Goal: Task Accomplishment & Management: Complete application form

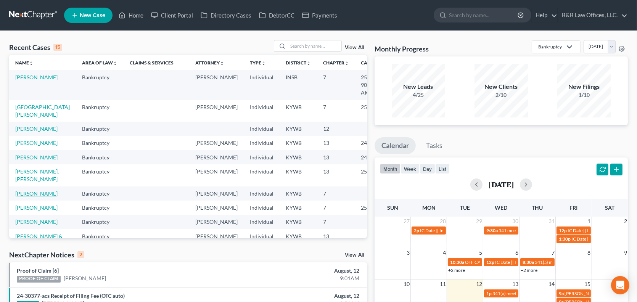
click at [25, 197] on link "[PERSON_NAME]" at bounding box center [36, 193] width 42 height 6
select select "1"
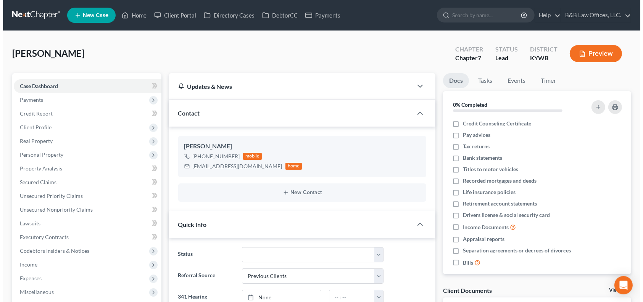
scroll to position [53, 0]
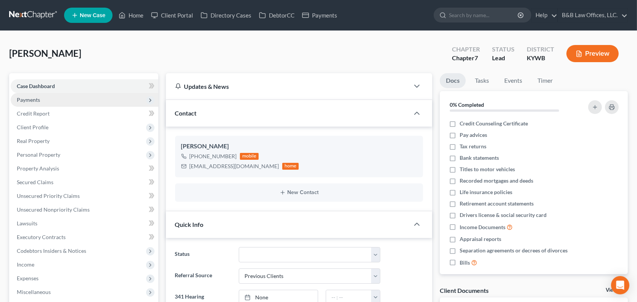
click at [47, 100] on span "Payments" at bounding box center [85, 100] width 148 height 14
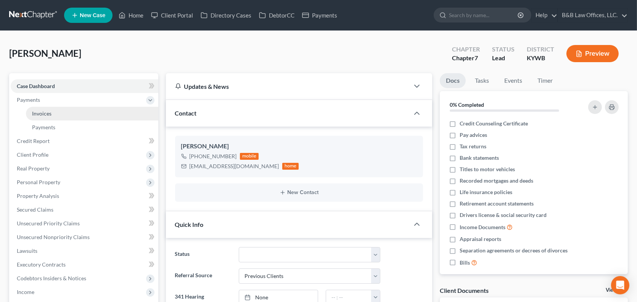
click at [43, 111] on span "Invoices" at bounding box center [41, 113] width 19 height 6
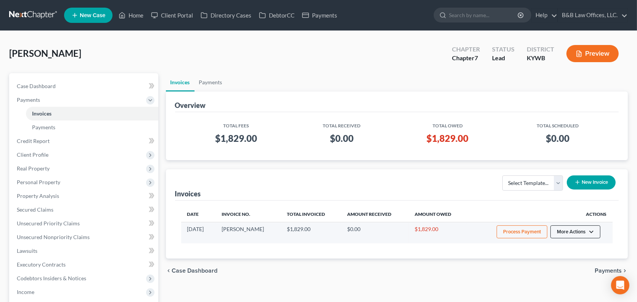
click at [583, 231] on button "More Actions" at bounding box center [575, 231] width 50 height 13
click at [562, 261] on link "Record Cash or Check Payment" at bounding box center [585, 260] width 89 height 13
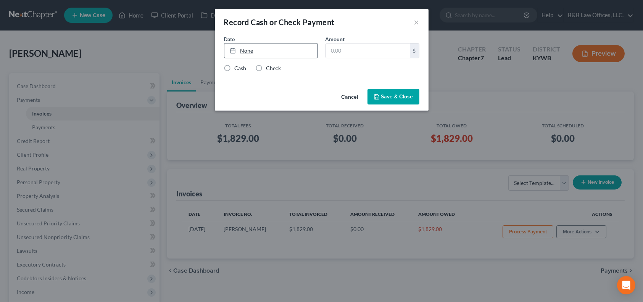
type input "8/12/2025"
click at [262, 53] on link "None" at bounding box center [270, 50] width 93 height 14
click at [352, 51] on input "text" at bounding box center [368, 50] width 84 height 14
type input "1,829"
click at [266, 70] on label "Check" at bounding box center [273, 68] width 15 height 8
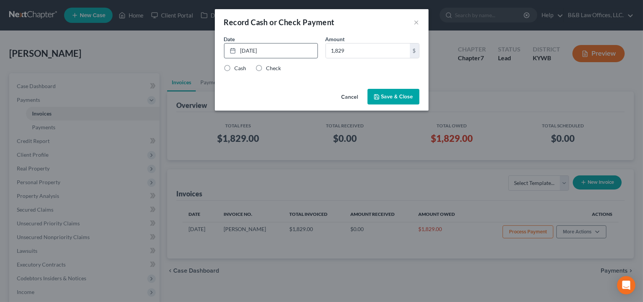
click at [269, 69] on input "Check" at bounding box center [271, 66] width 5 height 5
radio input "true"
click at [392, 100] on button "Save & Close" at bounding box center [393, 97] width 52 height 16
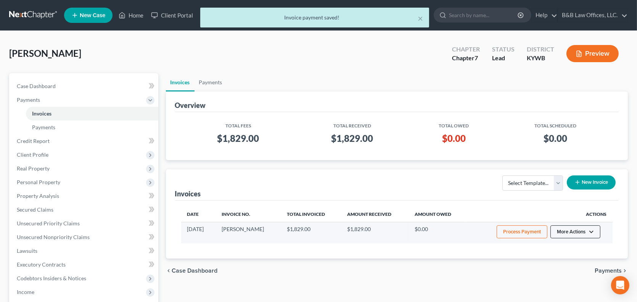
click at [580, 230] on button "More Actions" at bounding box center [575, 231] width 50 height 13
click at [566, 248] on link "View/Edit" at bounding box center [585, 247] width 89 height 13
select select "0"
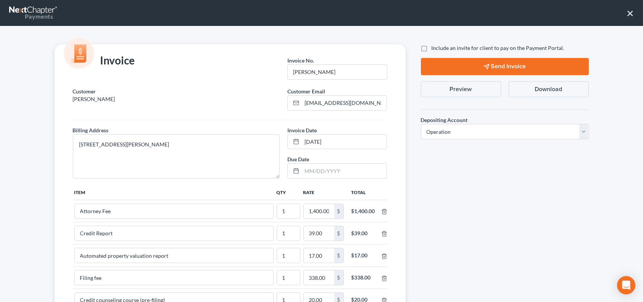
click at [440, 91] on button "Preview" at bounding box center [461, 89] width 80 height 16
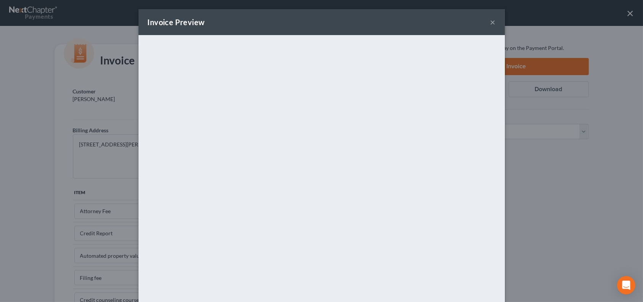
click at [490, 21] on button "×" at bounding box center [492, 22] width 5 height 9
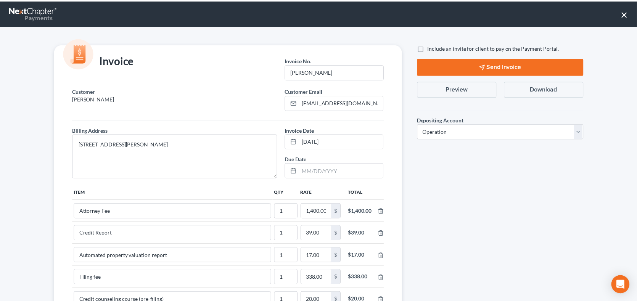
scroll to position [154, 0]
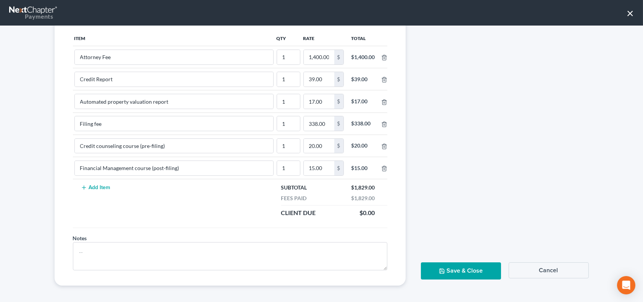
click at [457, 267] on button "Save & Close" at bounding box center [461, 270] width 80 height 17
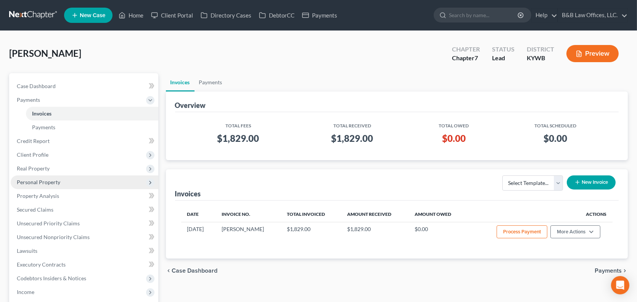
click at [55, 182] on span "Personal Property" at bounding box center [38, 182] width 43 height 6
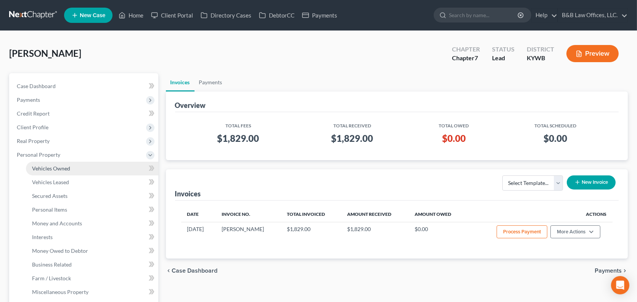
click at [81, 171] on link "Vehicles Owned" at bounding box center [92, 169] width 132 height 14
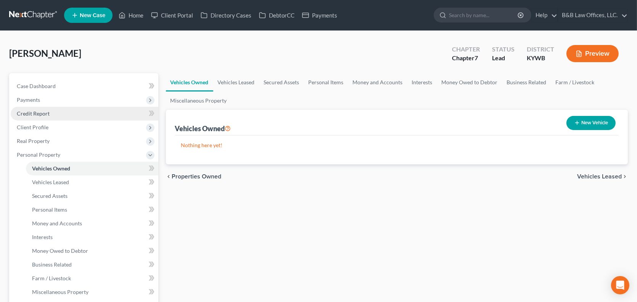
click at [55, 112] on link "Credit Report" at bounding box center [85, 114] width 148 height 14
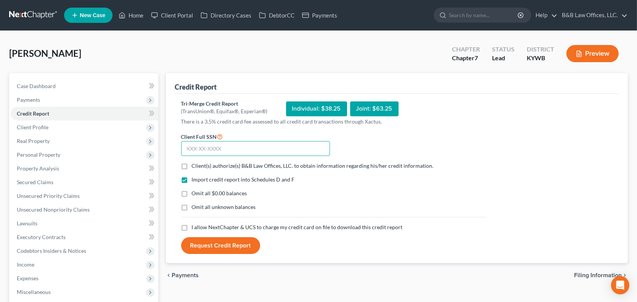
click at [186, 151] on input "text" at bounding box center [255, 148] width 149 height 15
click at [199, 149] on input "text" at bounding box center [255, 148] width 149 height 15
type input "407-86-3828"
click at [192, 166] on label "Client(s) authorize(s) B&B Law Offices, LLC. to obtain information regarding hi…" at bounding box center [313, 166] width 242 height 8
click at [195, 166] on input "Client(s) authorize(s) B&B Law Offices, LLC. to obtain information regarding hi…" at bounding box center [197, 164] width 5 height 5
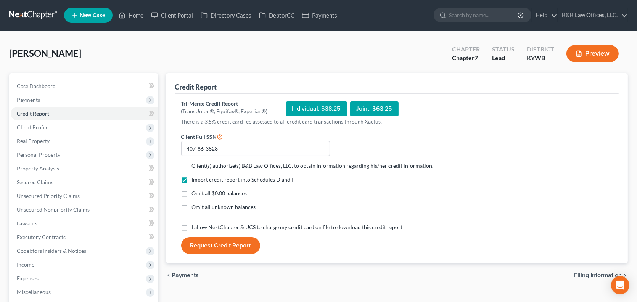
checkbox input "true"
click at [192, 225] on label "I allow NextChapter & UCS to charge my credit card on file to download this cre…" at bounding box center [297, 227] width 211 height 8
click at [195, 225] on input "I allow NextChapter & UCS to charge my credit card on file to download this cre…" at bounding box center [197, 225] width 5 height 5
checkbox input "true"
click at [212, 244] on button "Request Credit Report" at bounding box center [220, 245] width 79 height 17
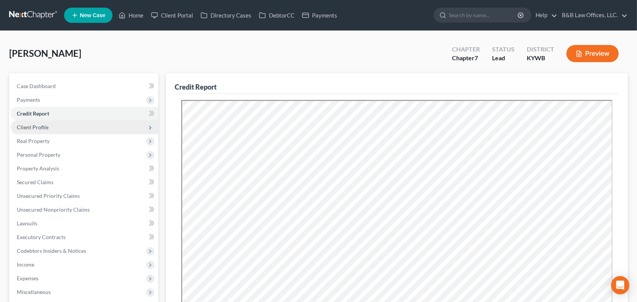
click at [42, 126] on span "Client Profile" at bounding box center [33, 127] width 32 height 6
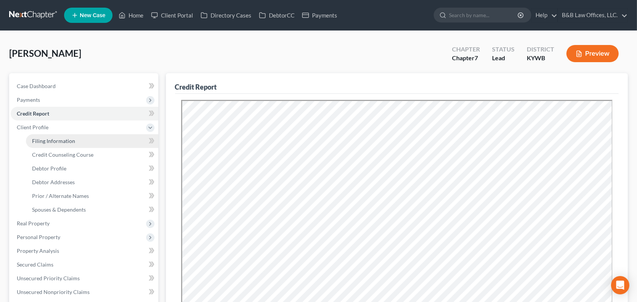
click at [49, 142] on span "Filing Information" at bounding box center [53, 141] width 43 height 6
select select "1"
select select "0"
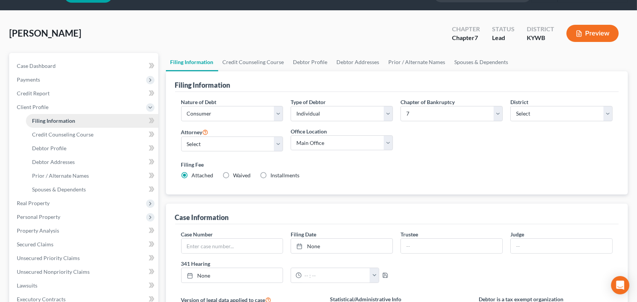
scroll to position [38, 0]
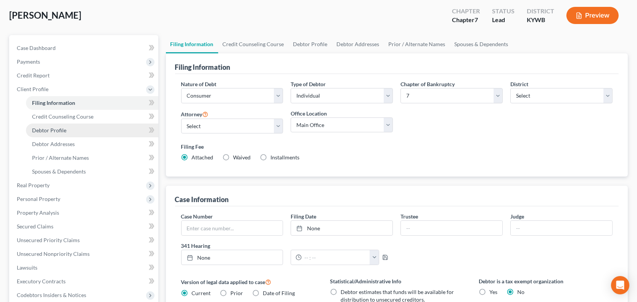
click at [54, 131] on span "Debtor Profile" at bounding box center [49, 130] width 34 height 6
select select "1"
select select "0"
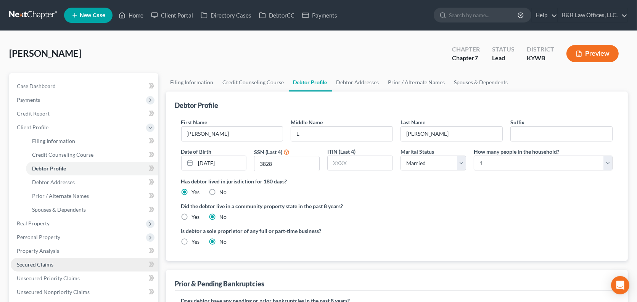
click at [43, 268] on link "Secured Claims" at bounding box center [85, 265] width 148 height 14
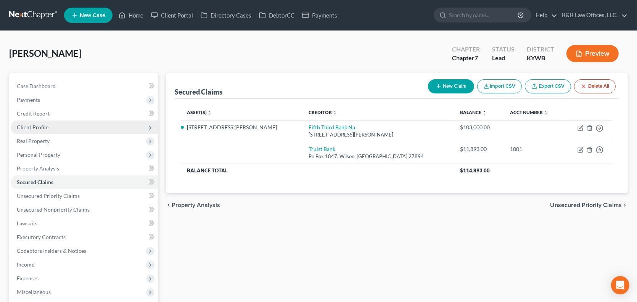
click at [55, 127] on span "Client Profile" at bounding box center [85, 128] width 148 height 14
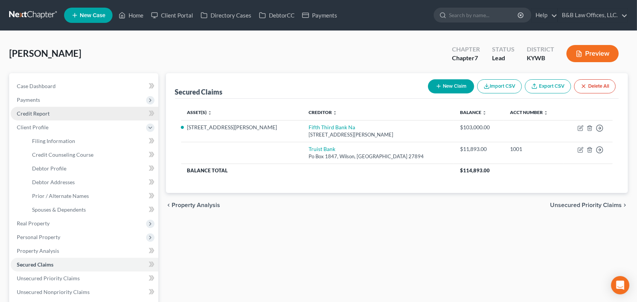
click at [50, 111] on link "Credit Report" at bounding box center [85, 114] width 148 height 14
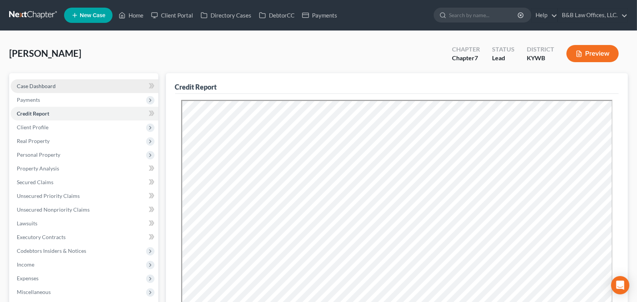
click at [58, 82] on link "Case Dashboard" at bounding box center [85, 86] width 148 height 14
select select "1"
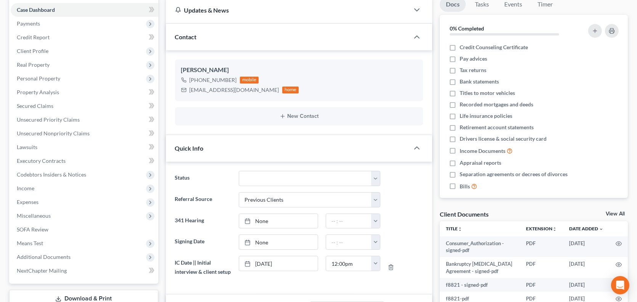
scroll to position [35, 0]
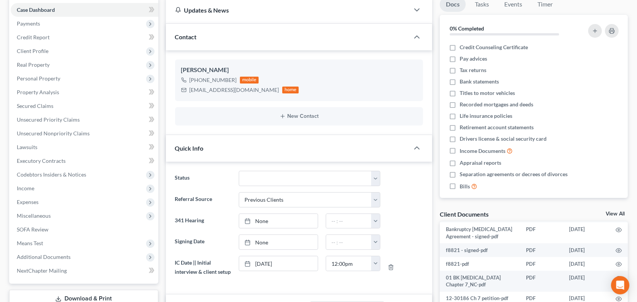
click at [610, 213] on link "View All" at bounding box center [615, 213] width 19 height 5
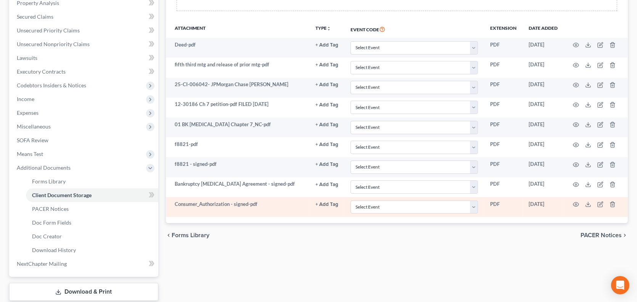
scroll to position [153, 0]
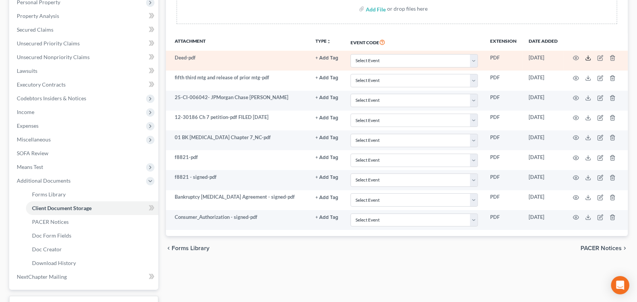
click at [588, 57] on line at bounding box center [588, 57] width 0 height 3
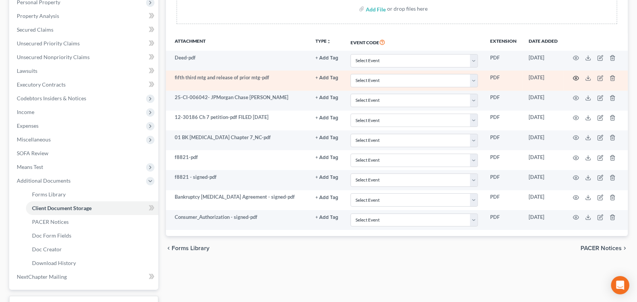
click at [576, 77] on circle "button" at bounding box center [576, 78] width 2 height 2
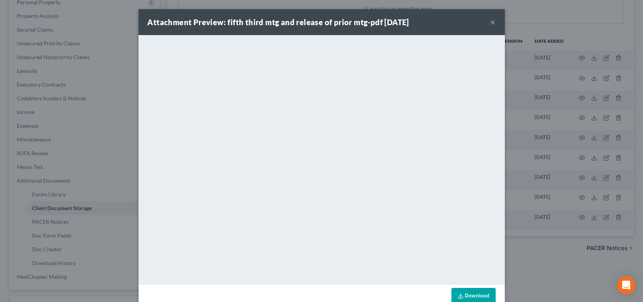
click at [490, 24] on button "×" at bounding box center [492, 22] width 5 height 9
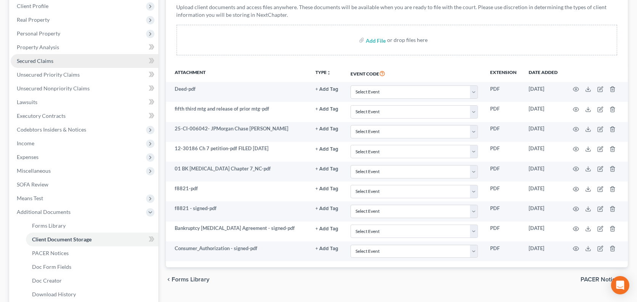
scroll to position [0, 0]
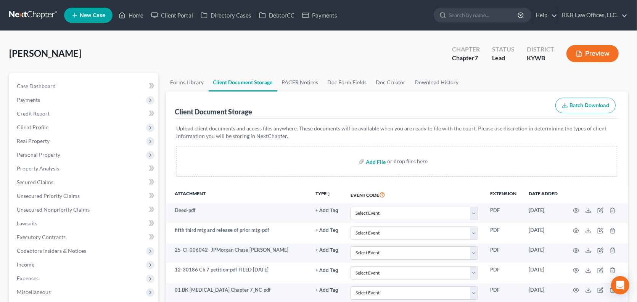
click at [377, 163] on input "file" at bounding box center [375, 161] width 18 height 14
type input "C:\fakepath\ssa 1099.pdf"
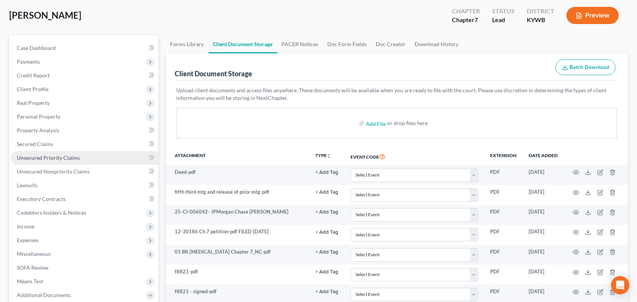
click at [55, 158] on span "Unsecured Priority Claims" at bounding box center [48, 157] width 63 height 6
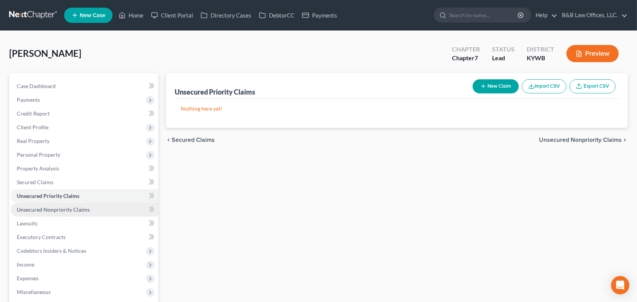
click at [56, 208] on span "Unsecured Nonpriority Claims" at bounding box center [53, 209] width 73 height 6
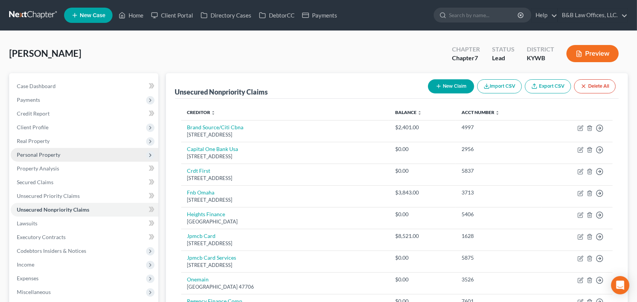
click at [51, 154] on span "Personal Property" at bounding box center [38, 154] width 43 height 6
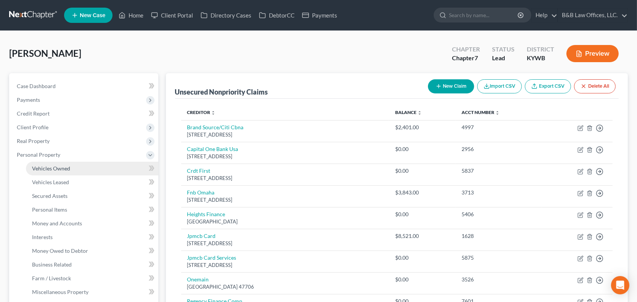
click at [43, 169] on span "Vehicles Owned" at bounding box center [51, 168] width 38 height 6
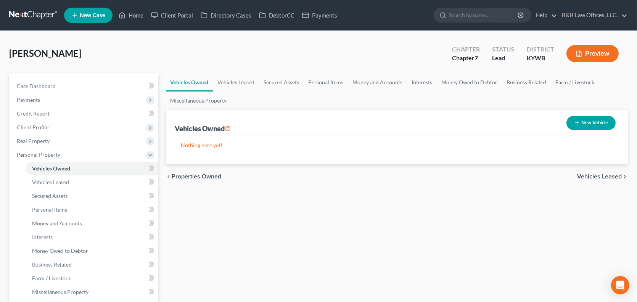
click at [585, 124] on button "New Vehicle" at bounding box center [590, 123] width 49 height 14
select select "0"
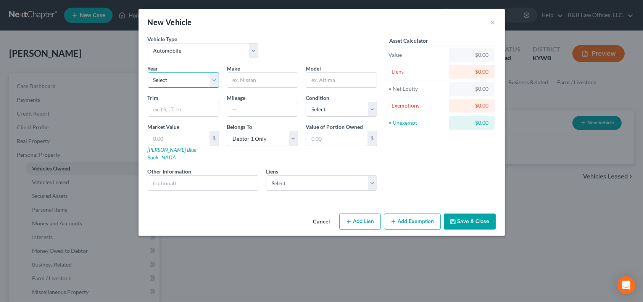
click at [212, 83] on select "Select 2026 2025 2024 2023 2022 2021 2020 2019 2018 2017 2016 2015 2014 2013 20…" at bounding box center [183, 79] width 71 height 15
select select "9"
click at [148, 72] on select "Select 2026 2025 2024 2023 2022 2021 2020 2019 2018 2017 2016 2015 2014 2013 20…" at bounding box center [183, 79] width 71 height 15
click at [236, 79] on input "text" at bounding box center [262, 80] width 71 height 14
type input "Ford"
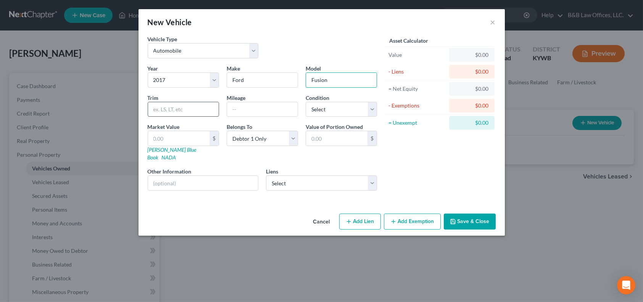
type input "Fusion"
click at [193, 109] on input "text" at bounding box center [183, 109] width 71 height 14
type input "SE"
type input "68212"
click at [372, 109] on select "Select Excellent Very Good Good Fair Poor" at bounding box center [340, 109] width 71 height 15
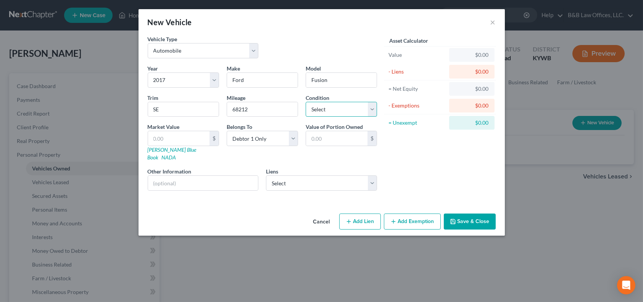
select select "1"
click at [305, 102] on select "Select Excellent Very Good Good Fair Poor" at bounding box center [340, 109] width 71 height 15
click at [371, 176] on select "Select Truist Bank - $11,893.00" at bounding box center [321, 182] width 111 height 15
select select "28"
select select "0"
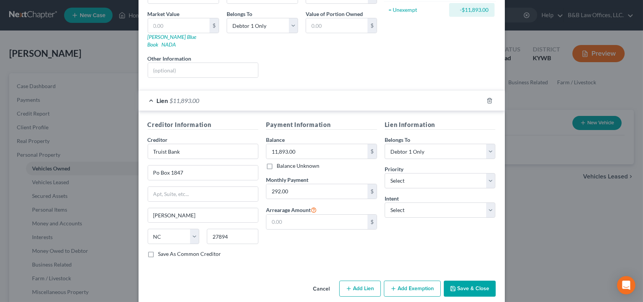
scroll to position [114, 0]
click at [417, 172] on select "Select 1st 2nd 3rd 4th 5th 6th 7th 8th 9th 10th 11th 12th 13th 14th 15th 16th 1…" at bounding box center [439, 179] width 111 height 15
select select "0"
click at [384, 172] on select "Select 1st 2nd 3rd 4th 5th 6th 7th 8th 9th 10th 11th 12th 13th 14th 15th 16th 1…" at bounding box center [439, 179] width 111 height 15
click at [489, 143] on select "Select Debtor 1 Only Debtor 2 Only Debtor 1 And Debtor 2 Only At Least One Of T…" at bounding box center [439, 150] width 111 height 15
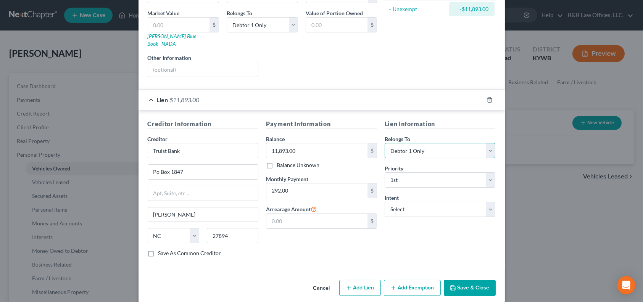
select select "3"
click at [384, 143] on select "Select Debtor 1 Only Debtor 2 Only Debtor 1 And Debtor 2 Only At Least One Of T…" at bounding box center [439, 150] width 111 height 15
click at [411, 202] on select "Select Surrender Redeem Reaffirm Avoid Other" at bounding box center [439, 209] width 111 height 15
click at [426, 202] on select "Select Surrender Redeem Reaffirm Avoid Other" at bounding box center [439, 209] width 111 height 15
click at [452, 202] on select "Select Surrender Redeem Reaffirm Avoid Other" at bounding box center [439, 209] width 111 height 15
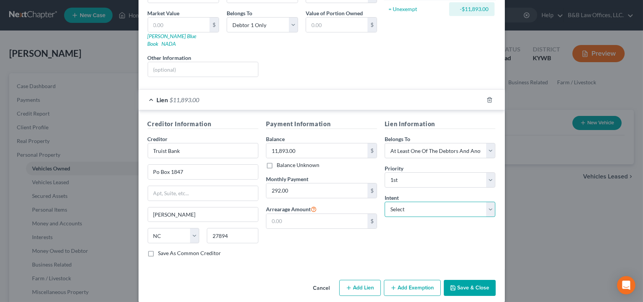
select select "0"
click at [384, 202] on select "Select Surrender Redeem Reaffirm Avoid Other" at bounding box center [439, 209] width 111 height 15
drag, startPoint x: 460, startPoint y: 276, endPoint x: 471, endPoint y: 259, distance: 20.9
click at [460, 280] on button "Save & Close" at bounding box center [470, 288] width 52 height 16
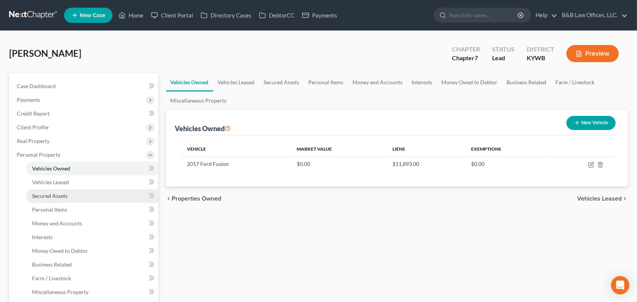
click at [71, 197] on link "Secured Assets" at bounding box center [92, 196] width 132 height 14
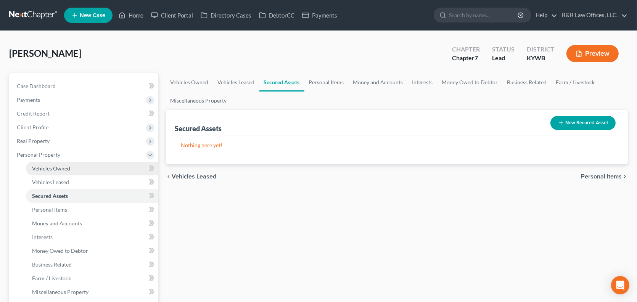
click at [75, 167] on link "Vehicles Owned" at bounding box center [92, 169] width 132 height 14
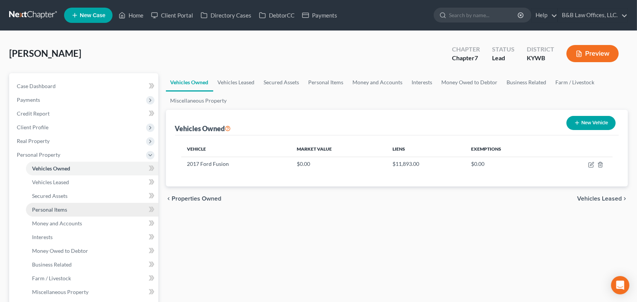
click at [71, 212] on link "Personal Items" at bounding box center [92, 210] width 132 height 14
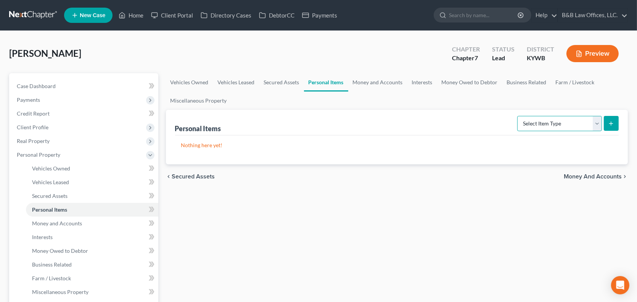
click at [597, 122] on select "Select Item Type Clothing Collectibles Of Value Electronics Firearms Household …" at bounding box center [559, 123] width 85 height 15
select select "clothing"
click at [518, 116] on select "Select Item Type Clothing Collectibles Of Value Electronics Firearms Household …" at bounding box center [559, 123] width 85 height 15
click at [607, 127] on button "submit" at bounding box center [611, 123] width 15 height 15
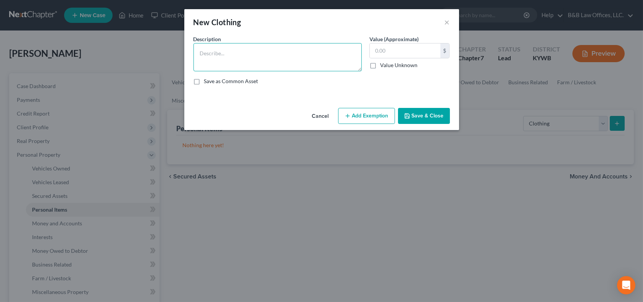
click at [245, 57] on textarea at bounding box center [277, 57] width 168 height 28
type textarea "Clothing"
click at [388, 49] on input "text" at bounding box center [405, 50] width 71 height 14
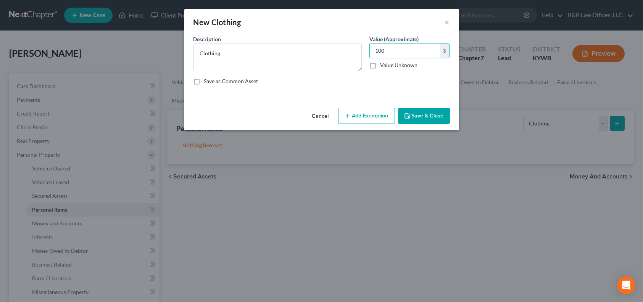
type input "100"
click at [355, 119] on button "Add Exemption" at bounding box center [366, 116] width 57 height 16
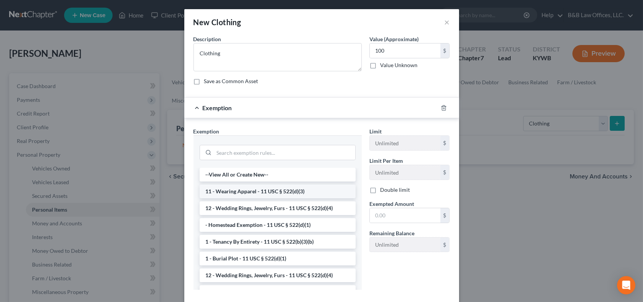
click at [242, 191] on li "11 - Wearing Apparel - 11 USC § 522(d)(3)" at bounding box center [277, 192] width 156 height 14
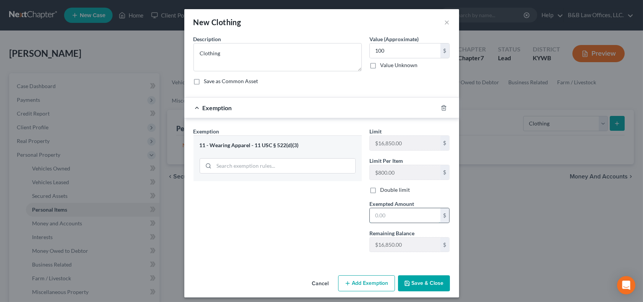
click at [392, 218] on input "text" at bounding box center [405, 215] width 71 height 14
type input "100"
click at [416, 283] on button "Save & Close" at bounding box center [424, 283] width 52 height 16
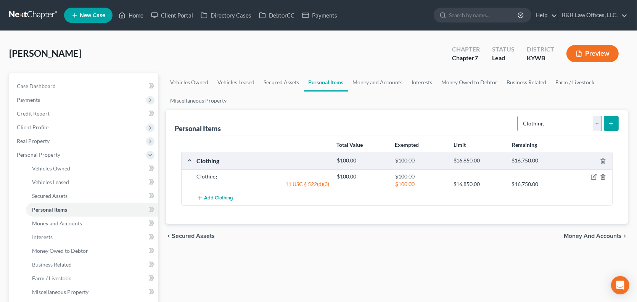
click at [599, 124] on select "Select Item Type Clothing Collectibles Of Value Electronics Firearms Household …" at bounding box center [559, 123] width 85 height 15
select select "collectibles_of_value"
click at [518, 116] on select "Select Item Type Clothing Collectibles Of Value Electronics Firearms Household …" at bounding box center [559, 123] width 85 height 15
click at [612, 122] on icon "submit" at bounding box center [611, 124] width 6 height 6
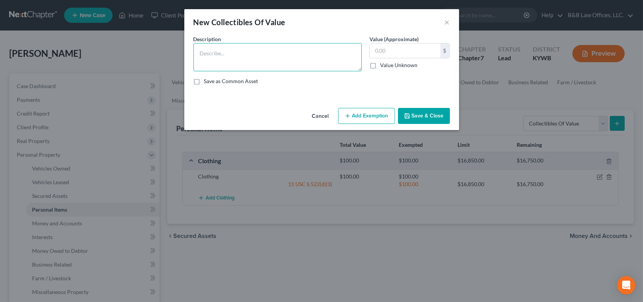
click at [250, 60] on textarea at bounding box center [277, 57] width 168 height 28
click at [215, 53] on textarea "Boxing memorabilia; Football" at bounding box center [277, 57] width 168 height 28
click at [304, 50] on textarea "Boxing, football; UK; memorabilia; Football" at bounding box center [277, 57] width 168 height 28
type textarea "Boxing, football; UK; memorabilia; signed football cards"
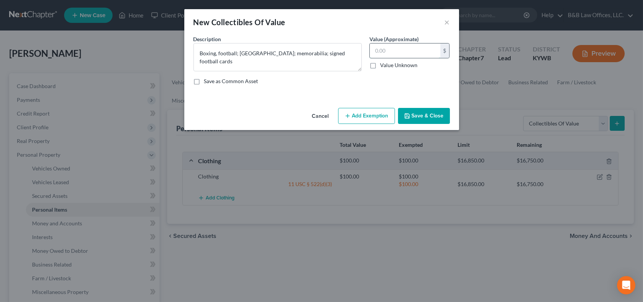
click at [384, 50] on input "text" at bounding box center [405, 50] width 71 height 14
type input "1"
click at [361, 111] on button "Add Exemption" at bounding box center [366, 116] width 57 height 16
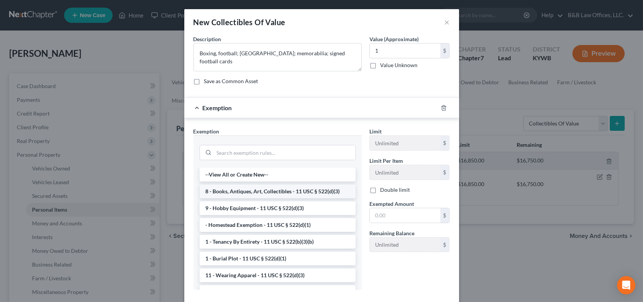
click at [239, 192] on li "8 - Books, Antiques, Art, Collectibles - 11 USC § 522(d)(3)" at bounding box center [277, 192] width 156 height 14
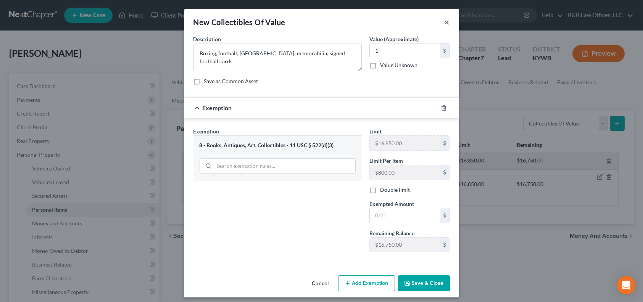
click at [444, 23] on button "×" at bounding box center [446, 22] width 5 height 9
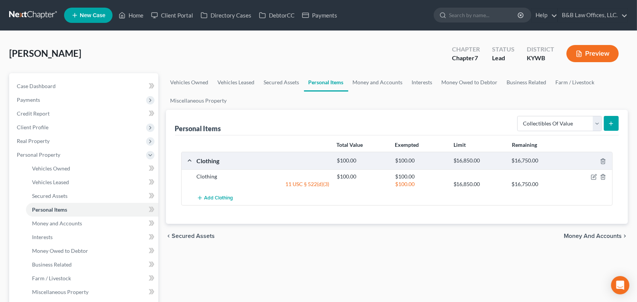
click at [611, 123] on icon "submit" at bounding box center [611, 124] width 6 height 6
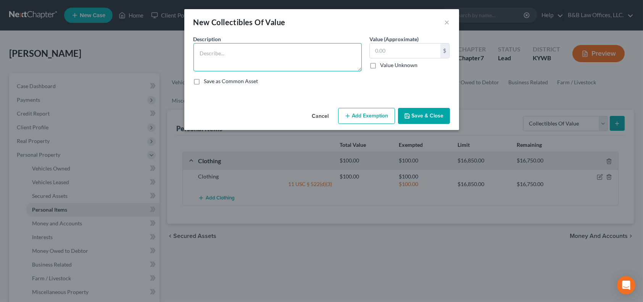
click at [212, 54] on textarea at bounding box center [277, 57] width 168 height 28
click at [238, 53] on textarea "Boxing ;Football" at bounding box center [277, 57] width 168 height 28
type textarea "Boxing ;Football memorabilia; signed football cards; Maker Mark collectable bot…"
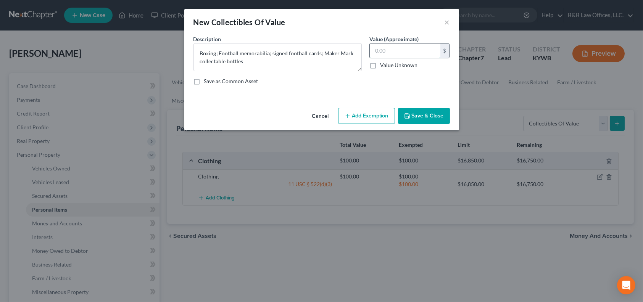
click at [388, 52] on input "text" at bounding box center [405, 50] width 71 height 14
click at [397, 52] on input "text" at bounding box center [405, 50] width 71 height 14
type input "1,700"
click at [365, 116] on button "Add Exemption" at bounding box center [366, 116] width 57 height 16
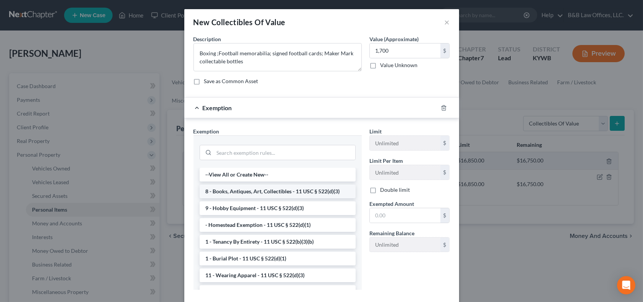
click at [244, 192] on li "8 - Books, Antiques, Art, Collectibles - 11 USC § 522(d)(3)" at bounding box center [277, 192] width 156 height 14
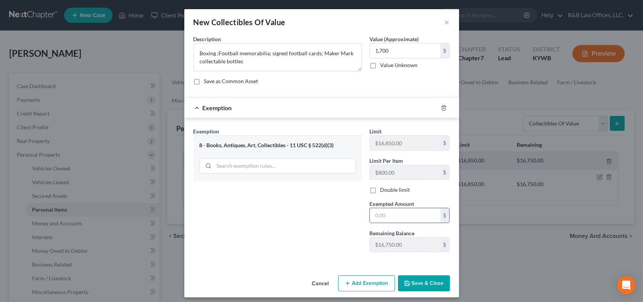
click at [387, 217] on input "text" at bounding box center [405, 215] width 71 height 14
type input "1,700"
click at [426, 283] on button "Save & Close" at bounding box center [424, 283] width 52 height 16
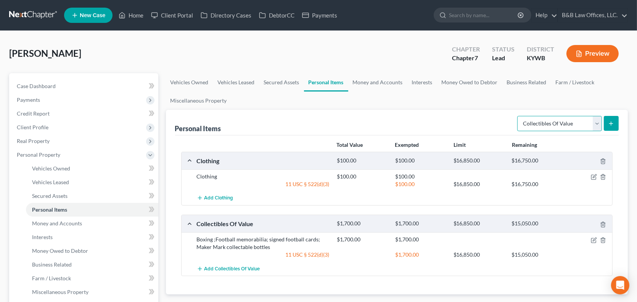
click at [598, 119] on select "Select Item Type Clothing Collectibles Of Value Electronics Firearms Household …" at bounding box center [559, 123] width 85 height 15
select select "electronics"
click at [518, 116] on select "Select Item Type Clothing Collectibles Of Value Electronics Firearms Household …" at bounding box center [559, 123] width 85 height 15
click at [595, 241] on icon "button" at bounding box center [593, 240] width 5 height 5
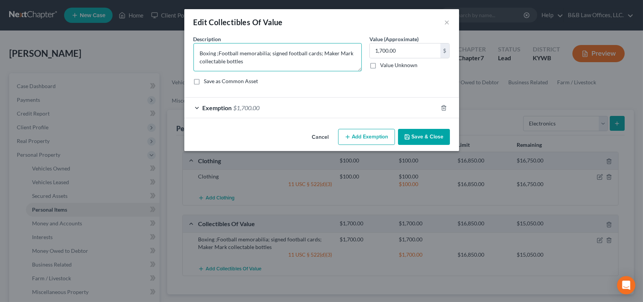
click at [271, 55] on textarea "Boxing ;Football memorabilia; signed football cards; Maker Mark collectable bot…" at bounding box center [277, 57] width 168 height 28
click at [271, 54] on textarea "Boxing ;Football memorabilia; signed football cards; Maker Mark collectable bot…" at bounding box center [277, 57] width 168 height 28
click at [270, 54] on textarea "Boxing ;Football memorabilia; signed football cards; Maker Mark collectable bot…" at bounding box center [277, 57] width 168 height 28
type textarea "Boxing ;Football memorabilia; UK prints; signed football cards; Maker Mark coll…"
click at [405, 52] on input "1,700.00" at bounding box center [405, 50] width 71 height 14
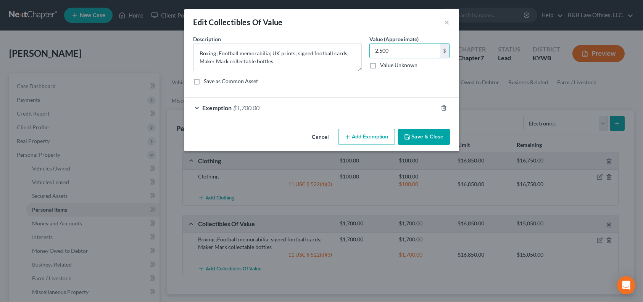
type input "2,500"
click at [217, 109] on span "Exemption" at bounding box center [216, 107] width 29 height 7
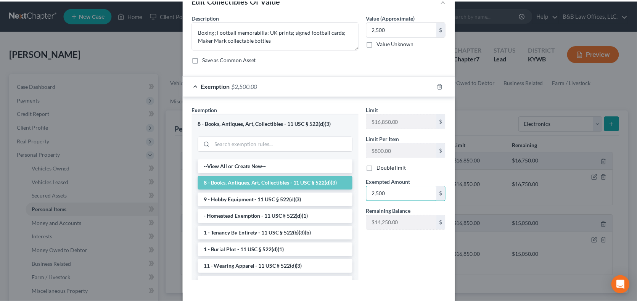
scroll to position [55, 0]
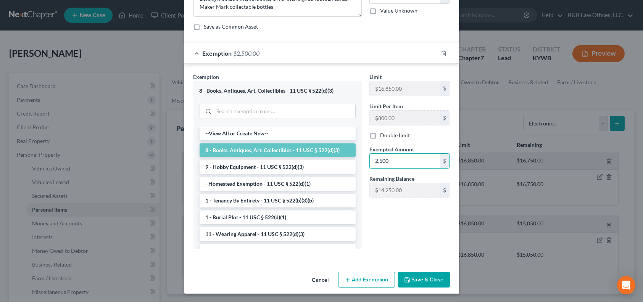
type input "2,500"
click at [416, 275] on button "Save & Close" at bounding box center [424, 280] width 52 height 16
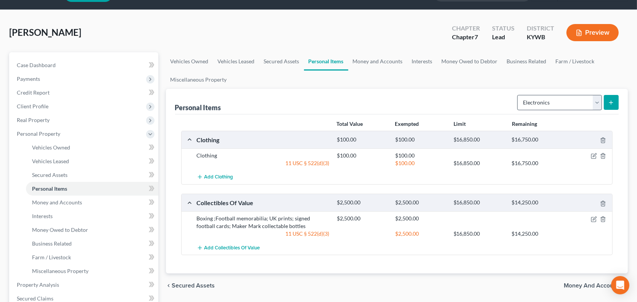
scroll to position [38, 0]
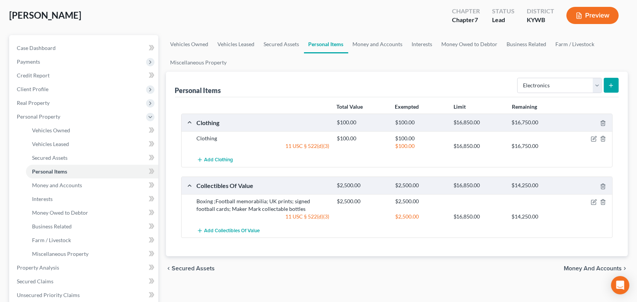
click at [611, 86] on line "submit" at bounding box center [611, 85] width 0 height 3
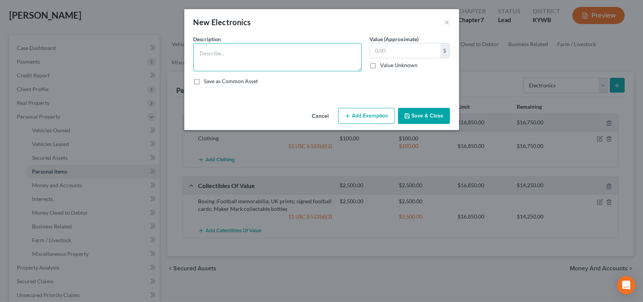
click at [229, 55] on textarea at bounding box center [277, 57] width 168 height 28
click at [198, 51] on textarea "SN A215" at bounding box center [277, 57] width 168 height 28
type textarea "Samsung SN A215"
click at [370, 56] on input "text" at bounding box center [405, 50] width 71 height 14
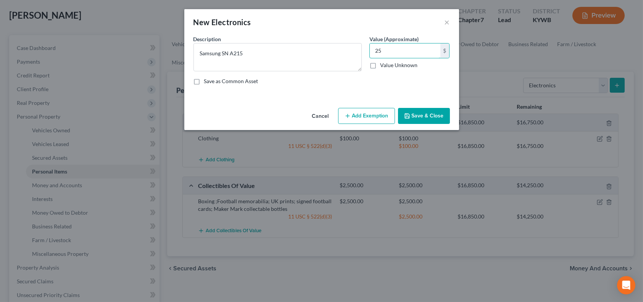
type input "25"
click at [361, 116] on button "Add Exemption" at bounding box center [366, 116] width 57 height 16
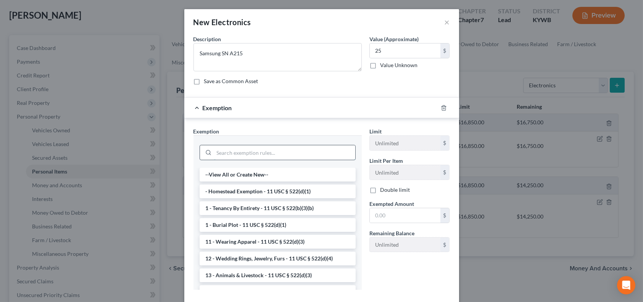
click at [228, 154] on input "search" at bounding box center [284, 152] width 141 height 14
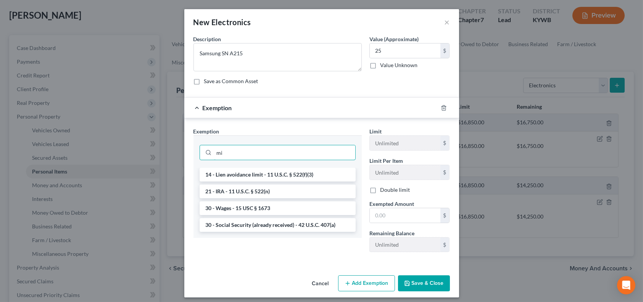
type input "m"
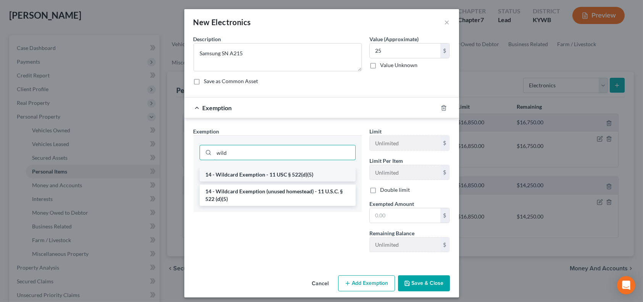
type input "wild"
click at [248, 176] on li "14 - Wildcard Exemption - 11 USC § 522(d)(5)" at bounding box center [277, 175] width 156 height 14
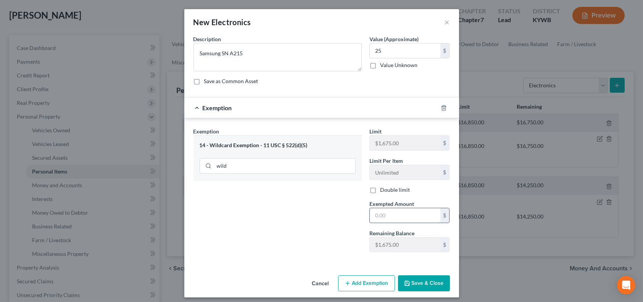
click at [388, 217] on input "text" at bounding box center [405, 215] width 71 height 14
type input "25"
click at [426, 283] on button "Save & Close" at bounding box center [424, 283] width 52 height 16
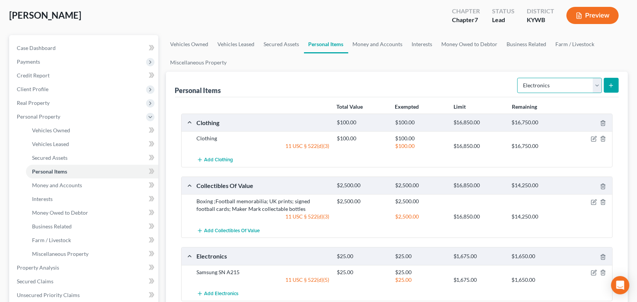
click at [597, 86] on select "Select Item Type Clothing Collectibles Of Value Electronics Firearms Household …" at bounding box center [559, 85] width 85 height 15
select select "household_goods"
click at [518, 78] on select "Select Item Type Clothing Collectibles Of Value Electronics Firearms Household …" at bounding box center [559, 85] width 85 height 15
click at [614, 88] on button "submit" at bounding box center [611, 85] width 15 height 15
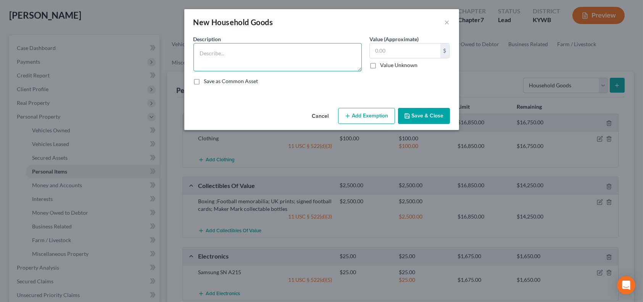
click at [255, 51] on textarea at bounding box center [277, 57] width 168 height 28
type textarea "Bedroom furnishings"
type input "75"
click at [362, 119] on button "Add Exemption" at bounding box center [366, 116] width 57 height 16
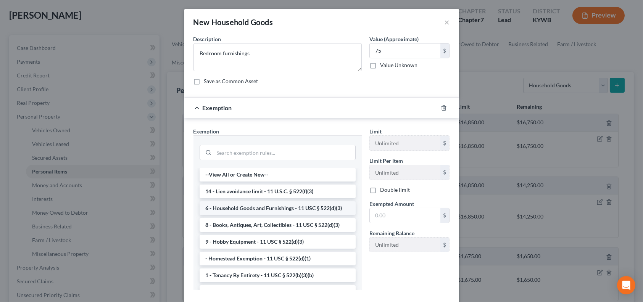
click at [236, 207] on li "6 - Household Goods and Furnishings - 11 USC § 522(d)(3)" at bounding box center [277, 208] width 156 height 14
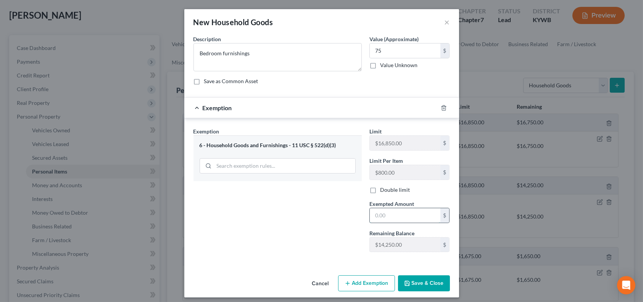
click at [394, 218] on input "text" at bounding box center [405, 215] width 71 height 14
type input "75"
click at [414, 283] on button "Save & Close" at bounding box center [424, 283] width 52 height 16
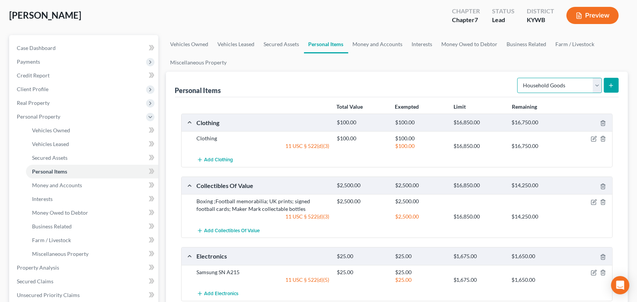
click at [599, 83] on select "Select Item Type Clothing Collectibles Of Value Electronics Firearms Household …" at bounding box center [559, 85] width 85 height 15
click at [518, 78] on select "Select Item Type Clothing Collectibles Of Value Electronics Firearms Household …" at bounding box center [559, 85] width 85 height 15
click at [609, 85] on icon "submit" at bounding box center [611, 85] width 6 height 6
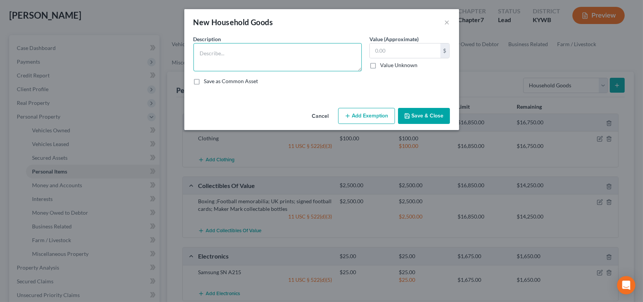
click at [236, 59] on textarea at bounding box center [277, 57] width 168 height 28
type textarea "50' flatscreen"
type input "80"
click at [365, 120] on button "Add Exemption" at bounding box center [366, 116] width 57 height 16
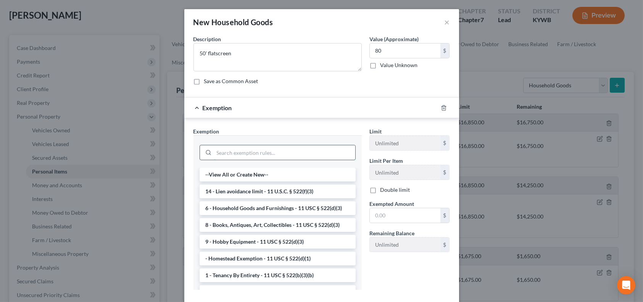
click at [239, 149] on input "search" at bounding box center [284, 152] width 141 height 14
click at [234, 211] on li "6 - Household Goods and Furnishings - 11 USC § 522(d)(3)" at bounding box center [277, 208] width 156 height 14
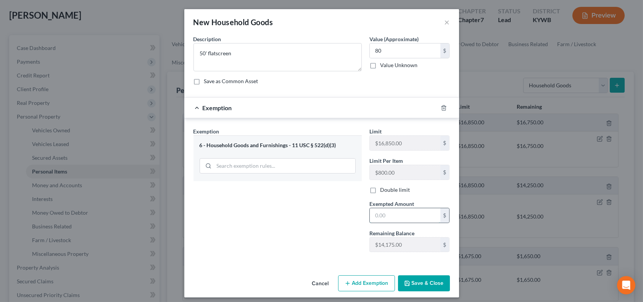
click at [387, 218] on input "text" at bounding box center [405, 215] width 71 height 14
type input "80"
click at [427, 283] on button "Save & Close" at bounding box center [424, 283] width 52 height 16
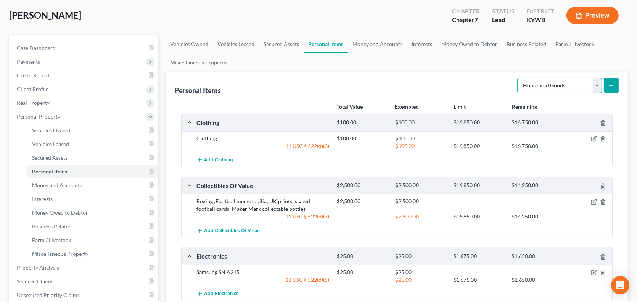
click at [596, 86] on select "Select Item Type Clothing Collectibles Of Value Electronics Firearms Household …" at bounding box center [559, 85] width 85 height 15
select select "jewelry"
click at [518, 78] on select "Select Item Type Clothing Collectibles Of Value Electronics Firearms Household …" at bounding box center [559, 85] width 85 height 15
click at [610, 88] on button "submit" at bounding box center [611, 85] width 15 height 15
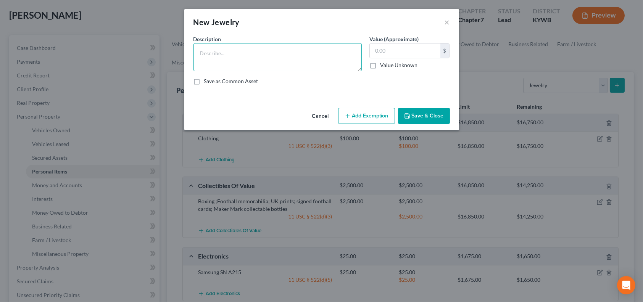
click at [245, 58] on textarea at bounding box center [277, 57] width 168 height 28
type textarea "Seiko watch"
click at [402, 53] on input "text" at bounding box center [405, 50] width 71 height 14
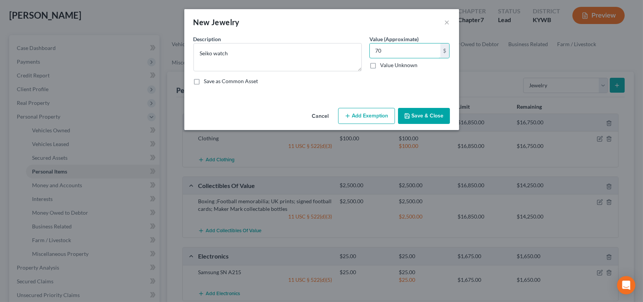
type input "70"
click at [362, 115] on button "Add Exemption" at bounding box center [366, 116] width 57 height 16
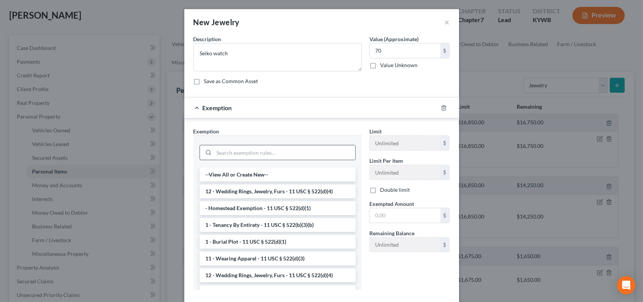
click at [227, 151] on input "search" at bounding box center [284, 152] width 141 height 14
click at [234, 191] on li "12 - Wedding Rings, Jewelry, Furs - 11 USC § 522(d)(4)" at bounding box center [277, 192] width 156 height 14
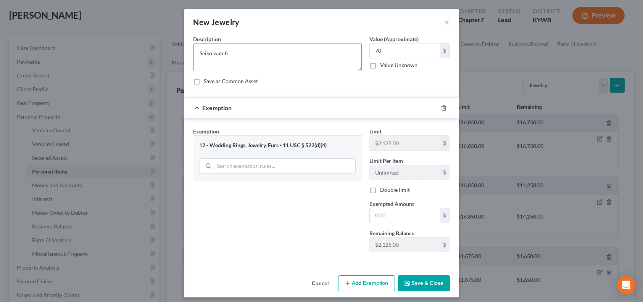
click at [236, 55] on textarea "Seiko watch" at bounding box center [277, 57] width 168 height 28
type textarea "Seiko watch, gold chain"
drag, startPoint x: 411, startPoint y: 54, endPoint x: 366, endPoint y: 53, distance: 44.6
click at [370, 53] on input "170" at bounding box center [405, 50] width 71 height 14
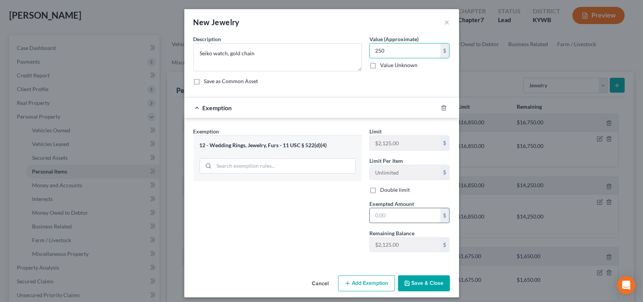
type input "250"
click at [381, 218] on input "text" at bounding box center [405, 215] width 71 height 14
type input "250"
click at [419, 281] on button "Save & Close" at bounding box center [424, 283] width 52 height 16
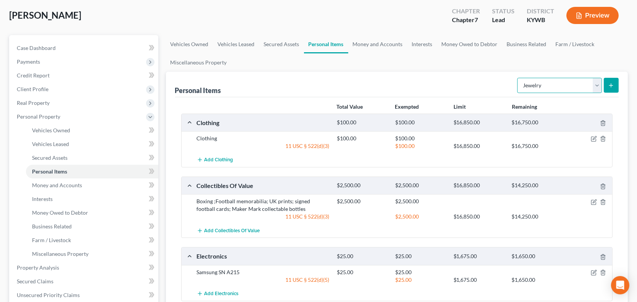
click at [596, 85] on select "Select Item Type Clothing Collectibles Of Value Electronics Firearms Household …" at bounding box center [559, 85] width 85 height 15
click at [361, 43] on link "Money and Accounts" at bounding box center [377, 44] width 59 height 18
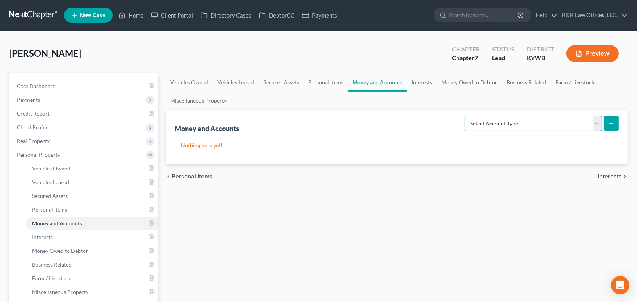
click at [547, 122] on select "Select Account Type Brokerage Cash on Hand Certificates of Deposit Checking Acc…" at bounding box center [532, 123] width 137 height 15
select select "checking"
click at [466, 116] on select "Select Account Type Brokerage Cash on Hand Certificates of Deposit Checking Acc…" at bounding box center [532, 123] width 137 height 15
click at [610, 121] on icon "submit" at bounding box center [611, 124] width 6 height 6
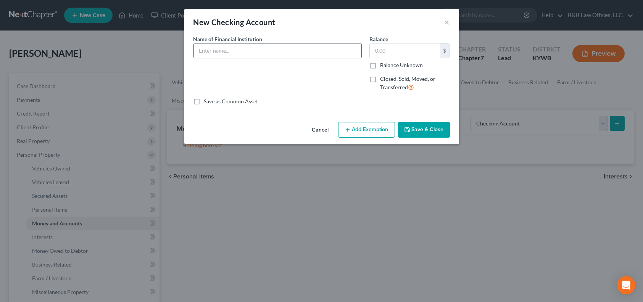
click at [233, 55] on input "text" at bounding box center [277, 50] width 167 height 14
type input "Fifth Third checking"
click at [382, 52] on input "text" at bounding box center [405, 50] width 71 height 14
click at [323, 130] on button "Cancel" at bounding box center [320, 130] width 29 height 15
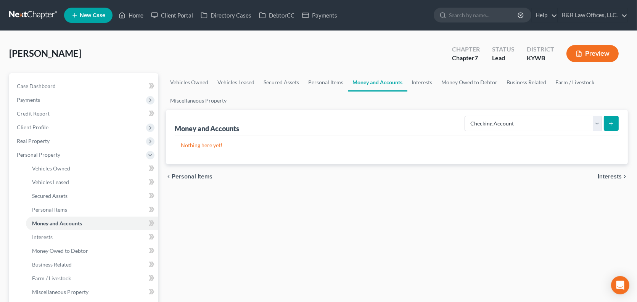
click at [614, 121] on icon "submit" at bounding box center [611, 124] width 6 height 6
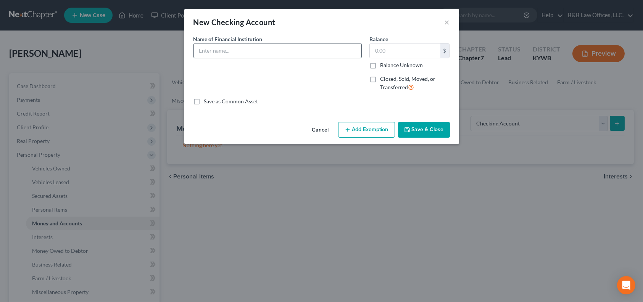
click at [212, 50] on input "text" at bounding box center [277, 50] width 167 height 14
type input "Fifth Third Bank"
click at [380, 55] on input "text" at bounding box center [405, 50] width 71 height 14
type input "87"
click at [360, 132] on button "Add Exemption" at bounding box center [366, 130] width 57 height 16
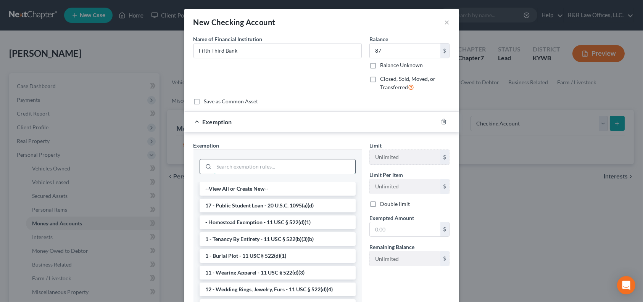
click at [225, 164] on input "search" at bounding box center [284, 166] width 141 height 14
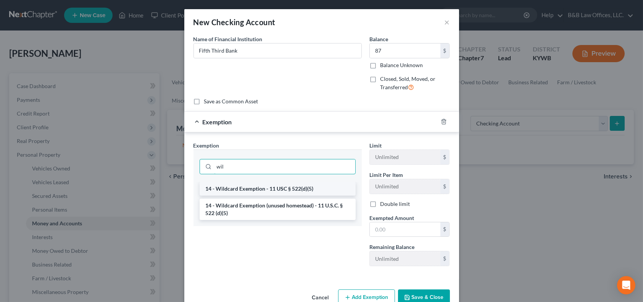
type input "wil"
click at [260, 185] on li "14 - Wildcard Exemption - 11 USC § 522(d)(5)" at bounding box center [277, 189] width 156 height 14
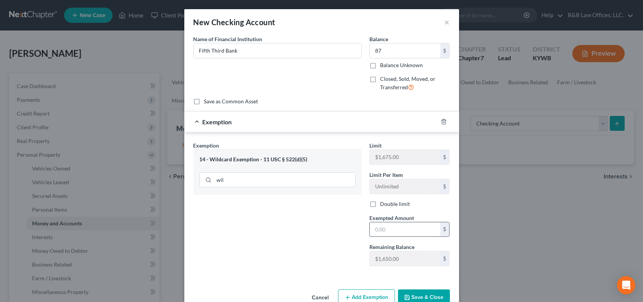
click at [393, 225] on input "text" at bounding box center [405, 229] width 71 height 14
type input "87"
click at [410, 290] on button "Save & Close" at bounding box center [424, 297] width 52 height 16
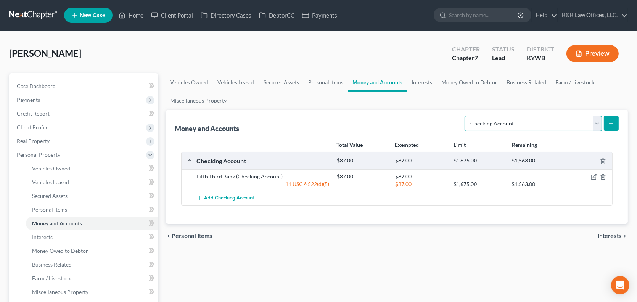
click at [596, 125] on select "Select Account Type Brokerage Cash on Hand Certificates of Deposit Checking Acc…" at bounding box center [532, 123] width 137 height 15
click at [458, 95] on ul "Vehicles Owned Vehicles Leased Secured Assets Personal Items Money and Accounts…" at bounding box center [397, 91] width 462 height 37
click at [598, 125] on select "Select Account Type Brokerage Cash on Hand Certificates of Deposit Checking Acc…" at bounding box center [532, 123] width 137 height 15
select select "savings"
click at [466, 116] on select "Select Account Type Brokerage Cash on Hand Certificates of Deposit Checking Acc…" at bounding box center [532, 123] width 137 height 15
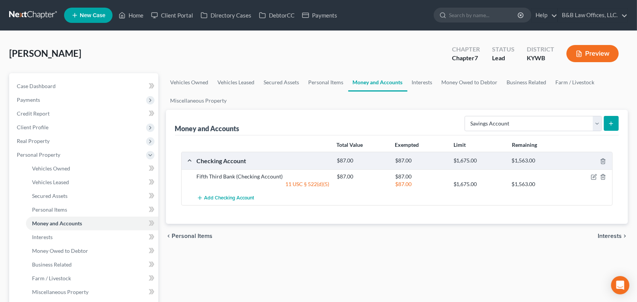
click at [611, 124] on line "submit" at bounding box center [610, 124] width 3 height 0
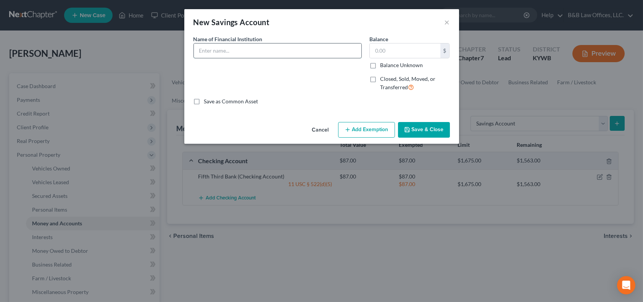
click at [228, 55] on input "text" at bounding box center [277, 50] width 167 height 14
type input "Fifth Third Bank"
click at [384, 50] on input "text" at bounding box center [405, 50] width 71 height 14
type input "10"
click at [369, 128] on button "Add Exemption" at bounding box center [366, 130] width 57 height 16
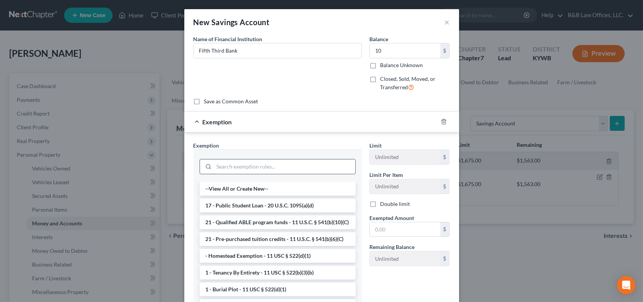
click at [237, 167] on input "search" at bounding box center [284, 166] width 141 height 14
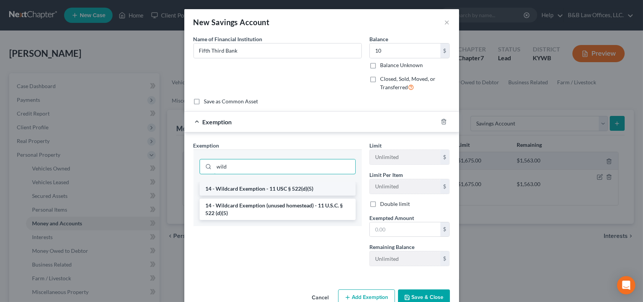
type input "wild"
click at [239, 191] on li "14 - Wildcard Exemption - 11 USC § 522(d)(5)" at bounding box center [277, 189] width 156 height 14
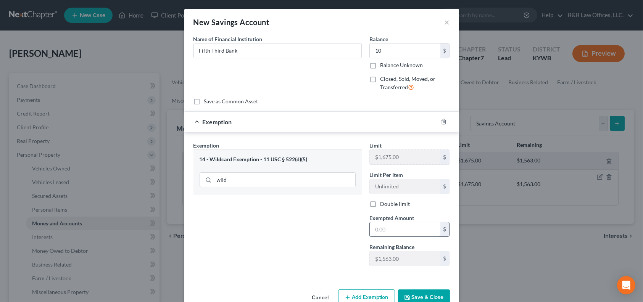
click at [408, 228] on input "text" at bounding box center [405, 229] width 71 height 14
type input "10"
drag, startPoint x: 411, startPoint y: 293, endPoint x: 406, endPoint y: 293, distance: 5.0
click at [411, 293] on button "Save & Close" at bounding box center [424, 297] width 52 height 16
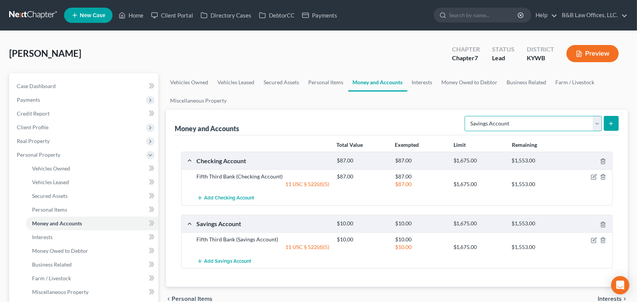
click at [595, 123] on select "Select Account Type Brokerage Cash on Hand Certificates of Deposit Checking Acc…" at bounding box center [532, 123] width 137 height 15
click at [421, 83] on link "Interests" at bounding box center [422, 82] width 30 height 18
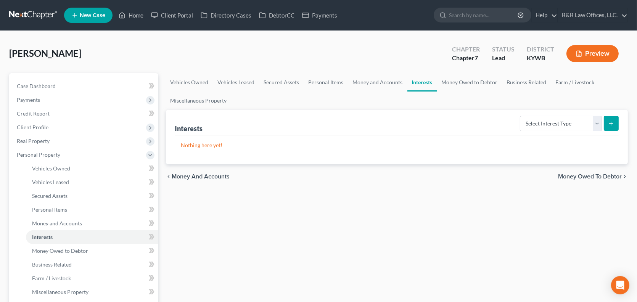
click at [603, 122] on form "Select Interest Type 401K Annuity Bond Education IRA Government Bond Government…" at bounding box center [569, 124] width 99 height 16
click at [598, 121] on select "Select Interest Type 401K Annuity Bond Education IRA Government Bond Government…" at bounding box center [561, 123] width 82 height 15
click at [457, 77] on link "Money Owed to Debtor" at bounding box center [469, 82] width 65 height 18
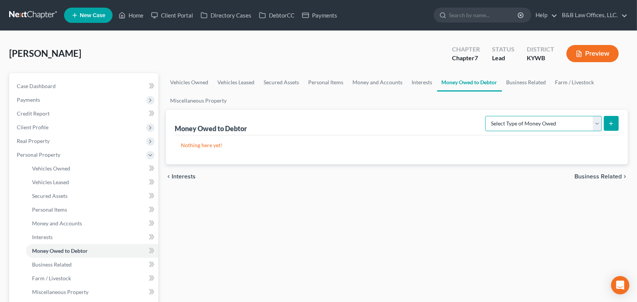
click at [598, 123] on select "Select Type of Money Owed Accounts Receivable Alimony Child Support Claims Agai…" at bounding box center [543, 123] width 117 height 15
click at [524, 82] on link "Business Related" at bounding box center [526, 82] width 49 height 18
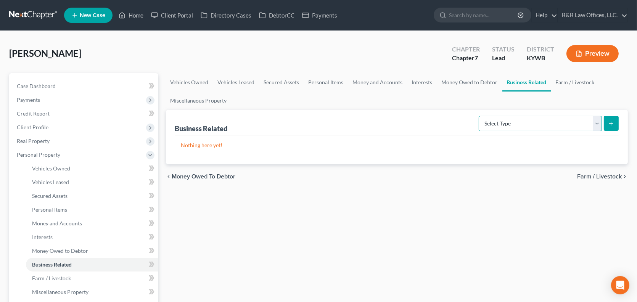
click at [595, 124] on select "Select Type Customer Lists Franchises Inventory Licenses Machinery Office Equip…" at bounding box center [540, 123] width 123 height 15
click at [561, 83] on link "Farm / Livestock" at bounding box center [575, 82] width 48 height 18
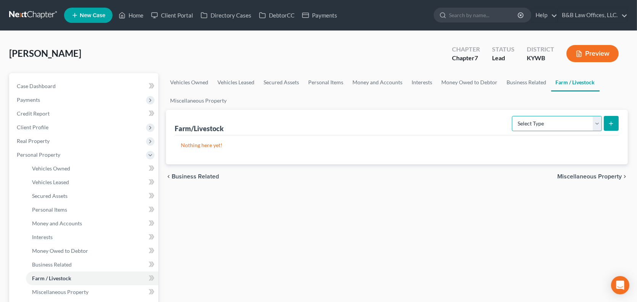
click at [560, 125] on select "Select Type Animals & Livestock Crops: Growing or Harvested Farming Equipment F…" at bounding box center [557, 123] width 90 height 15
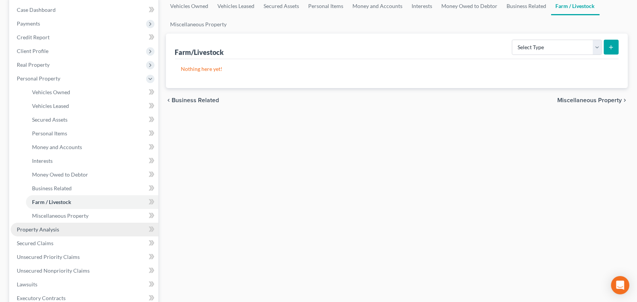
click at [50, 231] on span "Property Analysis" at bounding box center [38, 229] width 42 height 6
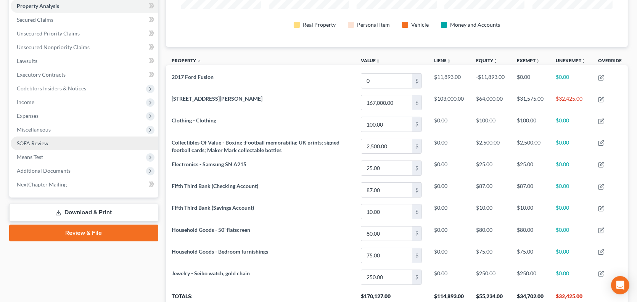
scroll to position [145, 0]
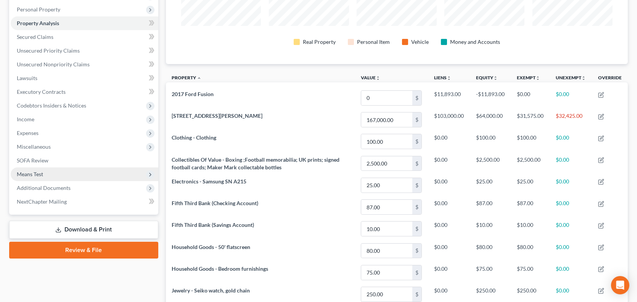
click at [44, 172] on span "Means Test" at bounding box center [85, 174] width 148 height 14
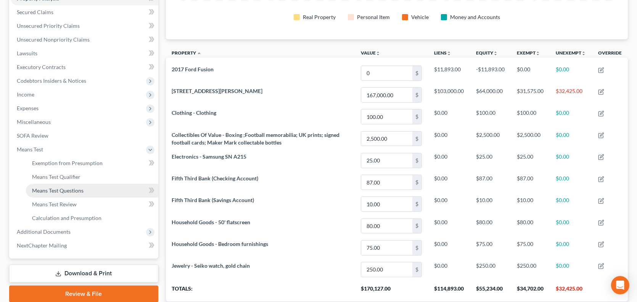
scroll to position [183, 0]
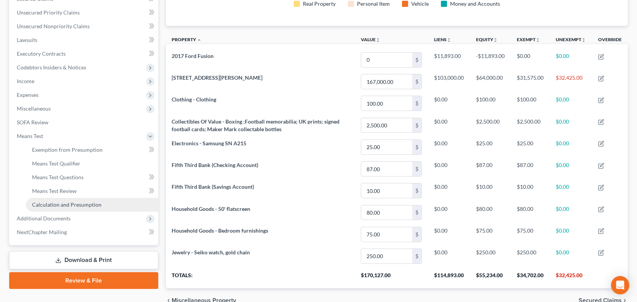
click at [80, 202] on span "Calculation and Presumption" at bounding box center [66, 204] width 69 height 6
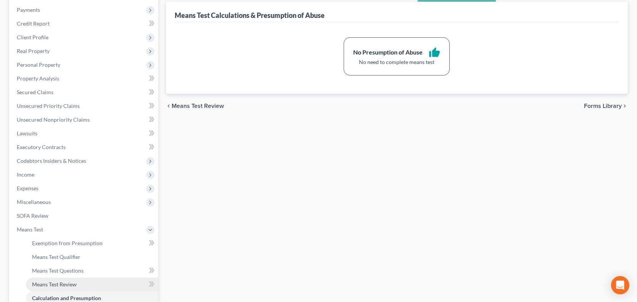
scroll to position [191, 0]
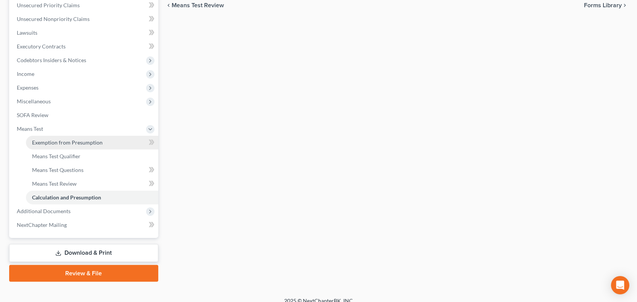
click at [57, 139] on span "Exemption from Presumption" at bounding box center [67, 142] width 71 height 6
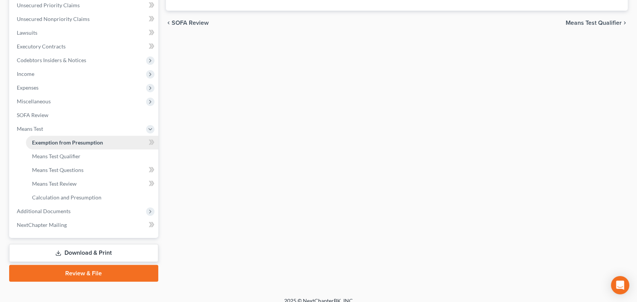
radio input "true"
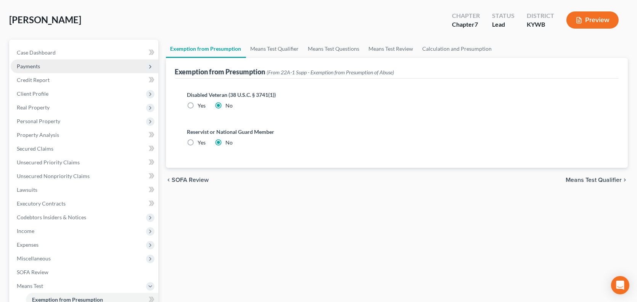
scroll to position [76, 0]
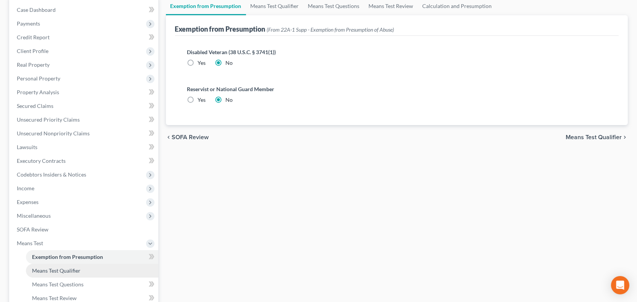
click at [51, 268] on span "Means Test Qualifier" at bounding box center [56, 270] width 48 height 6
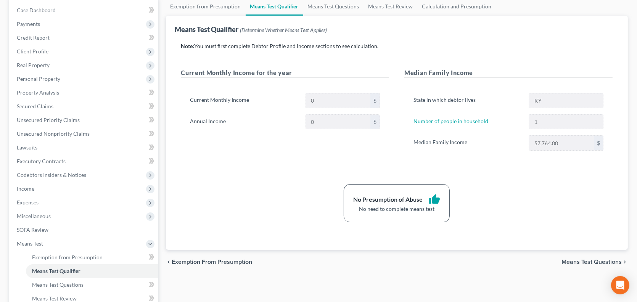
scroll to position [76, 0]
drag, startPoint x: 329, startPoint y: 167, endPoint x: 503, endPoint y: 220, distance: 181.7
click at [503, 220] on div "Note: You must first complete Debtor Profile and Income sections to see calcula…" at bounding box center [397, 132] width 432 height 180
click at [503, 220] on div "No Presumption of Abuse thumb_up No need to complete means test" at bounding box center [396, 203] width 439 height 38
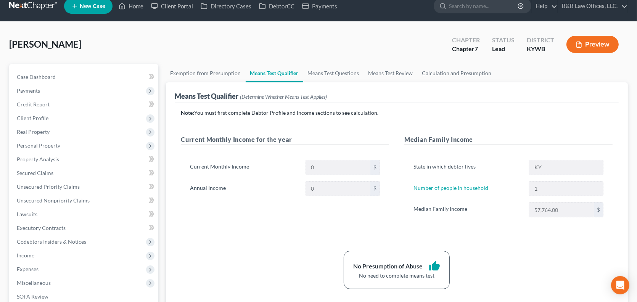
scroll to position [0, 0]
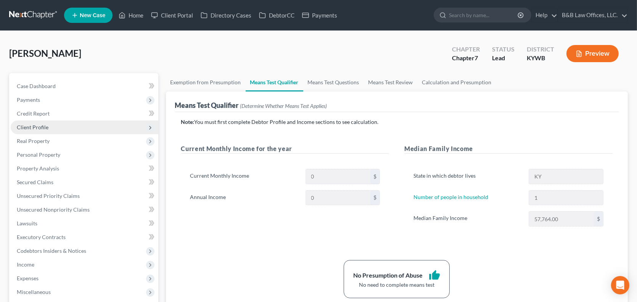
click at [35, 129] on span "Client Profile" at bounding box center [33, 127] width 32 height 6
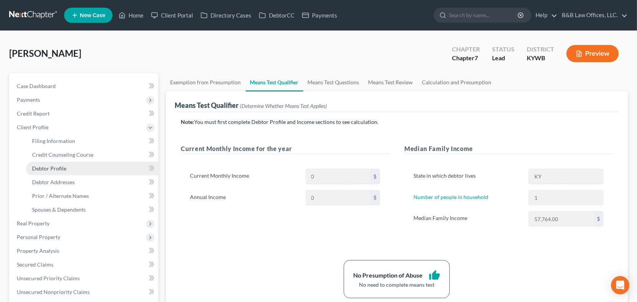
click at [58, 169] on span "Debtor Profile" at bounding box center [49, 168] width 34 height 6
select select "1"
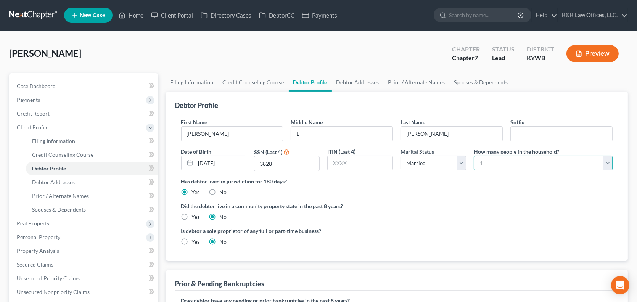
click at [490, 166] on select "Select 1 2 3 4 5 6 7 8 9 10 11 12 13 14 15 16 17 18 19 20" at bounding box center [543, 163] width 139 height 15
select select "1"
click at [474, 156] on select "Select 1 2 3 4 5 6 7 8 9 10 11 12 13 14 15 16 17 18 19 20" at bounding box center [543, 163] width 139 height 15
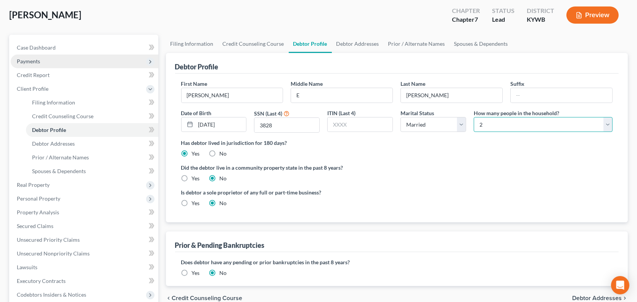
scroll to position [153, 0]
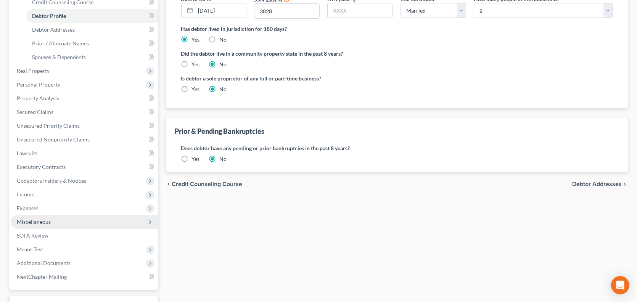
click at [51, 222] on span "Miscellaneous" at bounding box center [85, 222] width 148 height 14
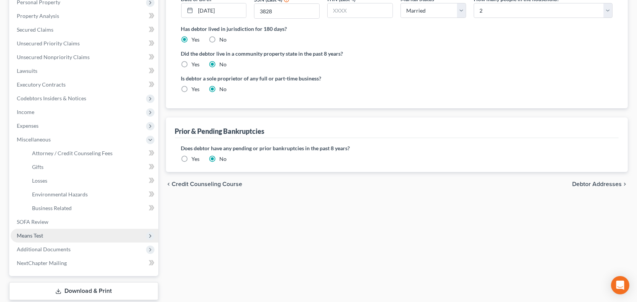
click at [39, 239] on span "Means Test" at bounding box center [85, 236] width 148 height 14
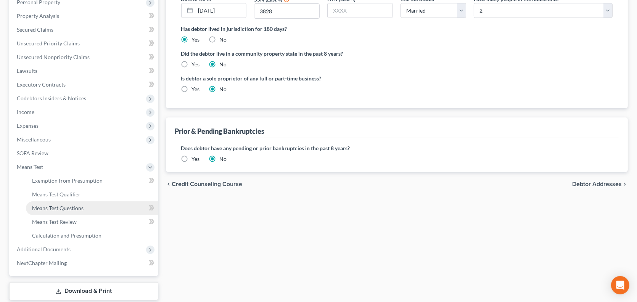
click at [54, 207] on span "Means Test Questions" at bounding box center [57, 208] width 51 height 6
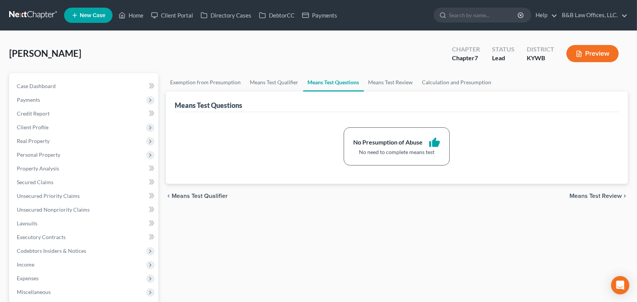
scroll to position [153, 0]
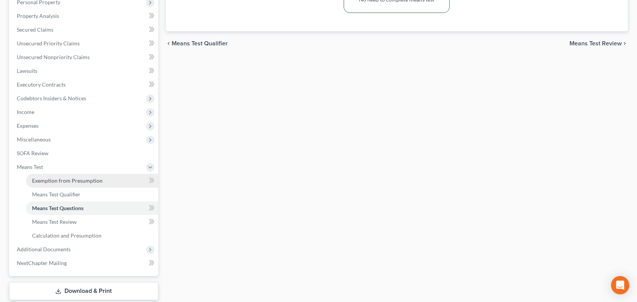
click at [67, 183] on link "Exemption from Presumption" at bounding box center [92, 181] width 132 height 14
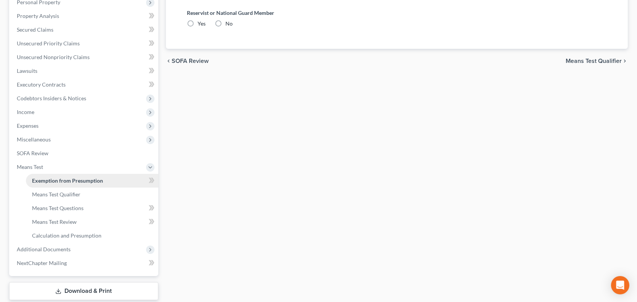
radio input "true"
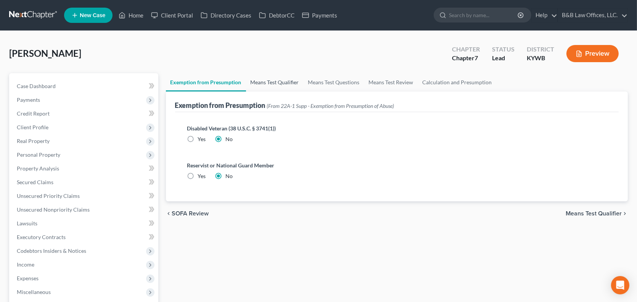
click at [285, 81] on link "Means Test Qualifier" at bounding box center [275, 82] width 58 height 18
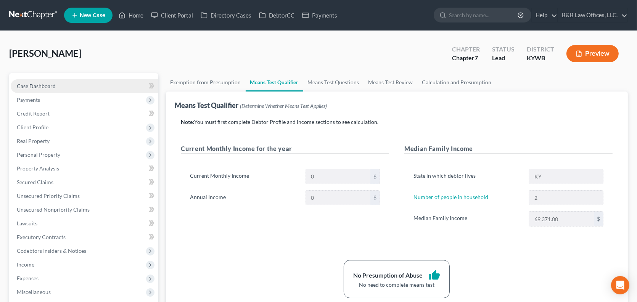
click at [37, 87] on span "Case Dashboard" at bounding box center [36, 86] width 39 height 6
select select "1"
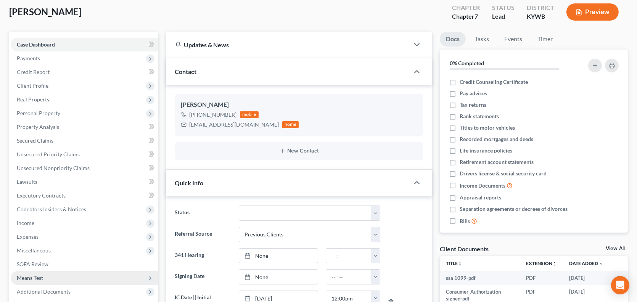
scroll to position [76, 0]
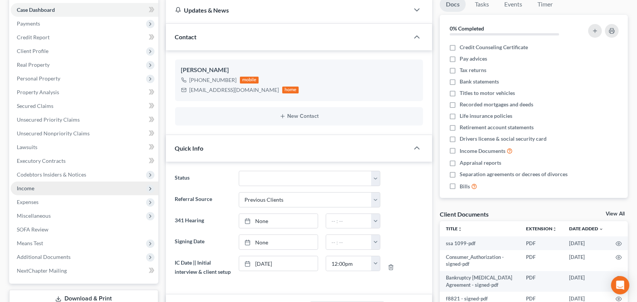
click at [34, 190] on span "Income" at bounding box center [85, 189] width 148 height 14
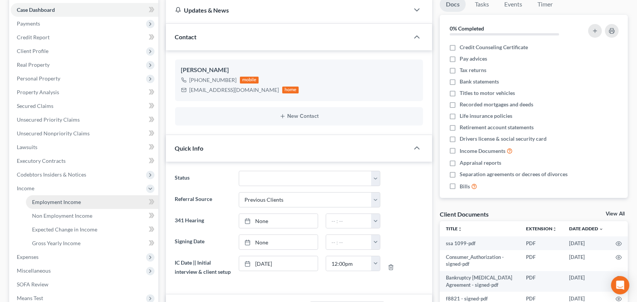
click at [54, 201] on span "Employment Income" at bounding box center [56, 202] width 49 height 6
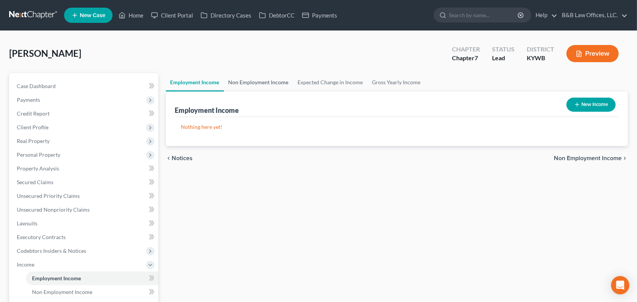
click at [249, 74] on link "Non Employment Income" at bounding box center [258, 82] width 69 height 18
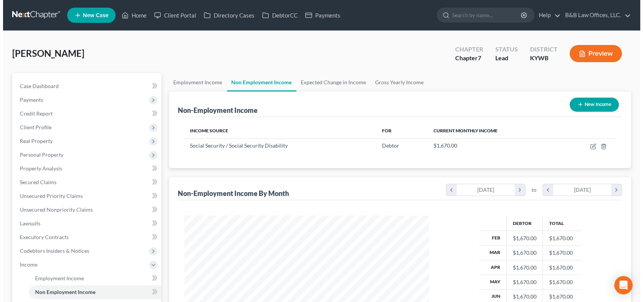
scroll to position [136, 260]
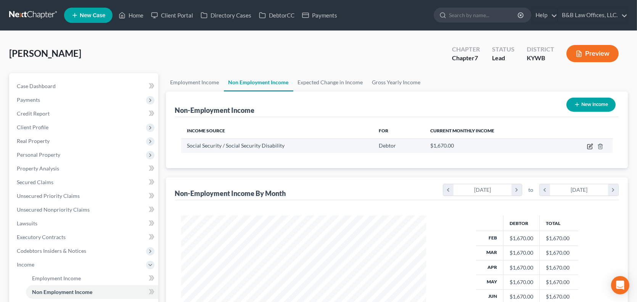
click at [588, 145] on icon "button" at bounding box center [590, 146] width 6 height 6
select select "4"
select select "0"
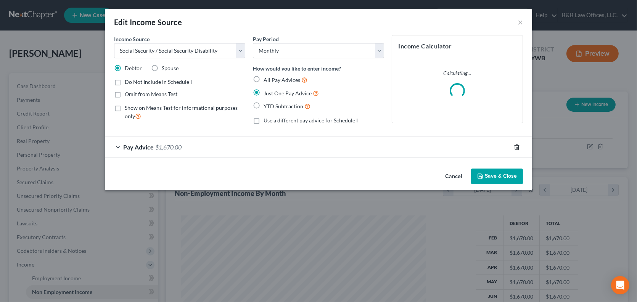
scroll to position [136, 263]
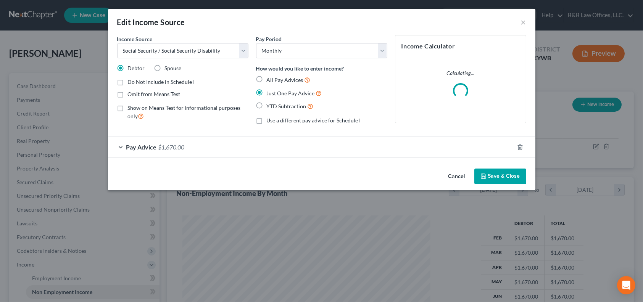
click at [157, 147] on div "Pay Advice $1,670.00" at bounding box center [311, 147] width 406 height 20
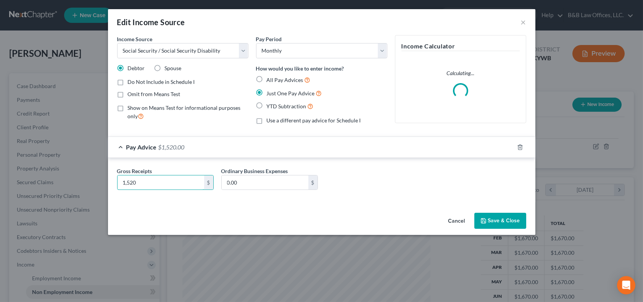
type input "1,520"
click at [507, 224] on button "Save & Close" at bounding box center [500, 221] width 52 height 16
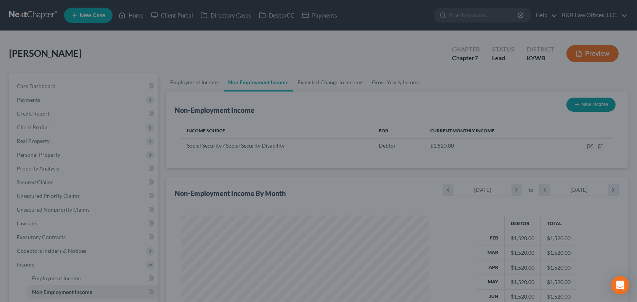
scroll to position [381218, 381093]
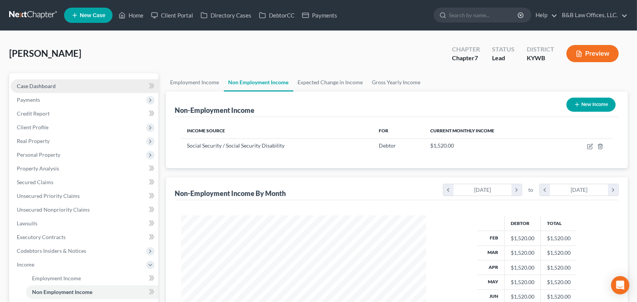
click at [41, 89] on link "Case Dashboard" at bounding box center [85, 86] width 148 height 14
select select "1"
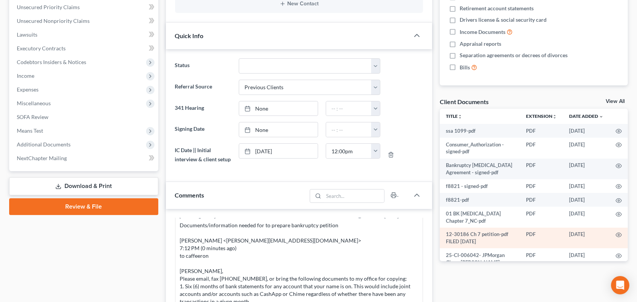
scroll to position [191, 0]
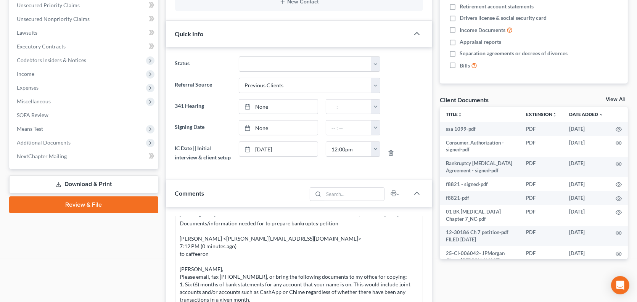
click at [615, 98] on link "View All" at bounding box center [615, 99] width 19 height 5
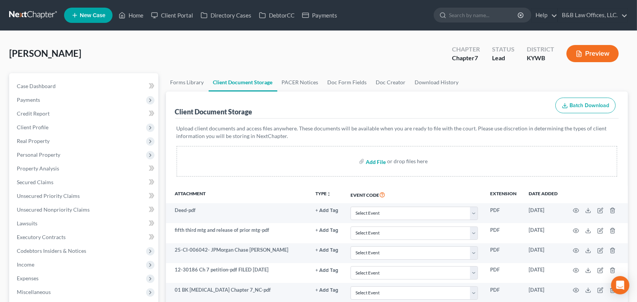
click at [373, 161] on input "file" at bounding box center [375, 161] width 18 height 14
type input "C:\fakepath\dl (3).pdf"
click at [376, 161] on input "file" at bounding box center [375, 161] width 18 height 14
type input "C:\fakepath\medicare card.pdf"
click at [371, 161] on input "file" at bounding box center [375, 161] width 18 height 14
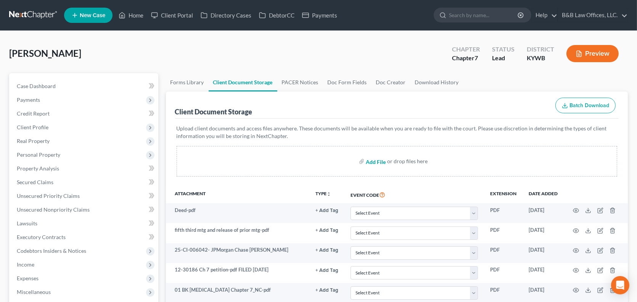
type input "C:\fakepath\5th 3rd statements (1).pdf"
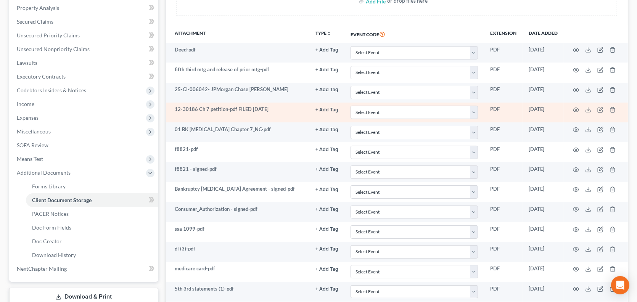
scroll to position [153, 0]
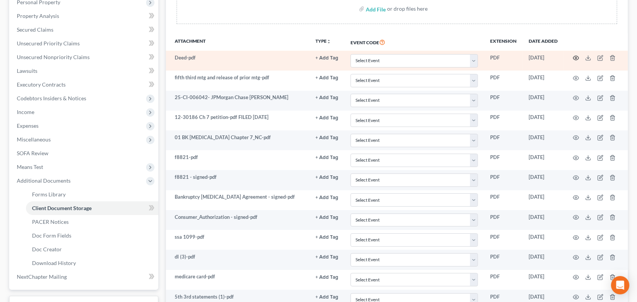
click at [577, 56] on icon "button" at bounding box center [576, 58] width 6 height 6
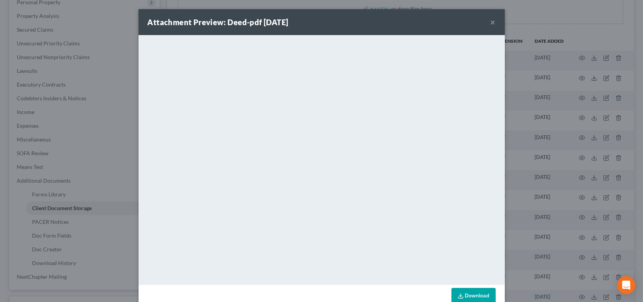
click at [493, 21] on div "Attachment Preview: Deed-pdf 08/06/2025 ×" at bounding box center [321, 22] width 366 height 26
click at [490, 21] on button "×" at bounding box center [492, 22] width 5 height 9
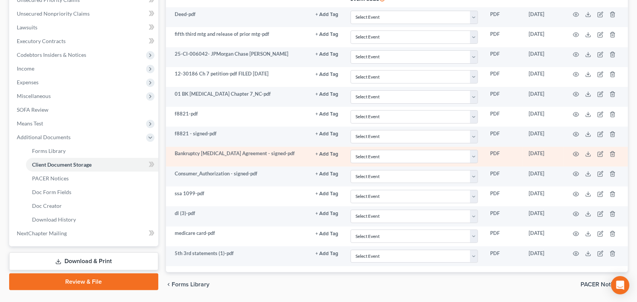
scroll to position [218, 0]
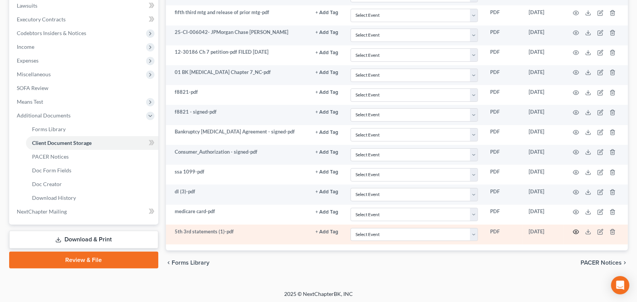
click at [575, 232] on icon "button" at bounding box center [576, 232] width 6 height 6
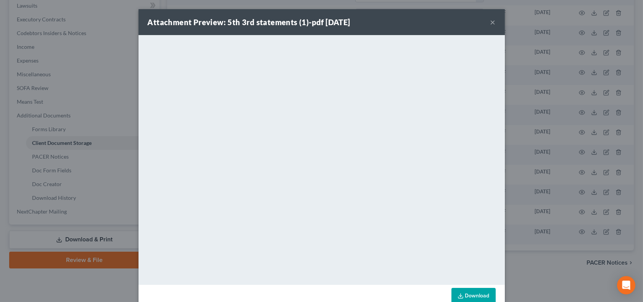
click at [490, 22] on button "×" at bounding box center [492, 22] width 5 height 9
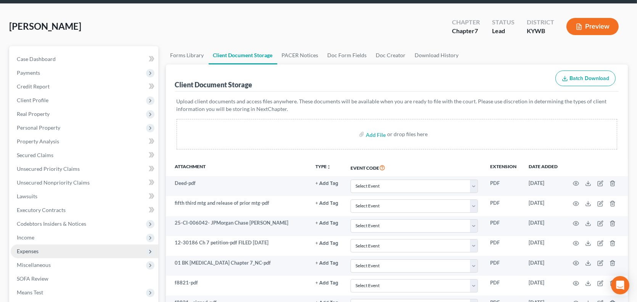
scroll to position [0, 0]
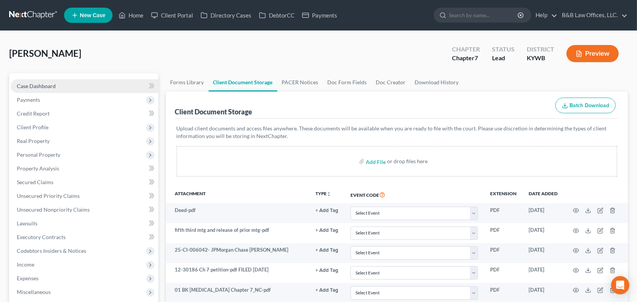
click at [63, 84] on link "Case Dashboard" at bounding box center [85, 86] width 148 height 14
select select "1"
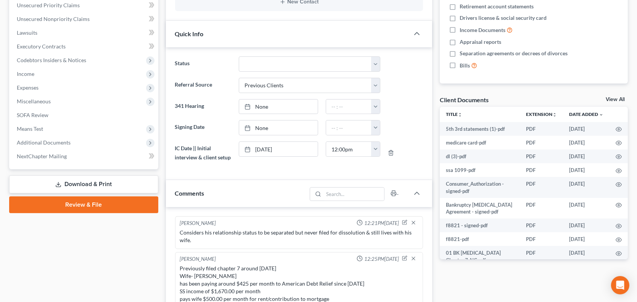
scroll to position [267, 0]
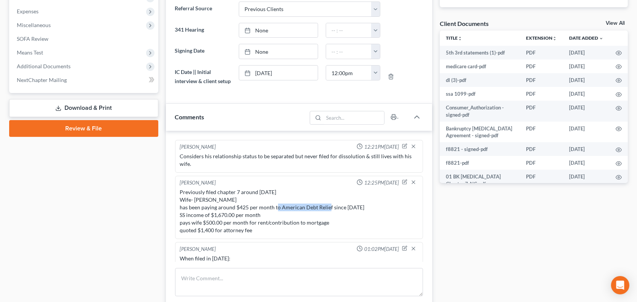
drag, startPoint x: 281, startPoint y: 215, endPoint x: 331, endPoint y: 216, distance: 50.3
click at [331, 216] on div "Previously filed chapter 7 around 2011 Wife- Sharon Caffee has been paying arou…" at bounding box center [299, 211] width 238 height 46
copy div "American Debt Relief"
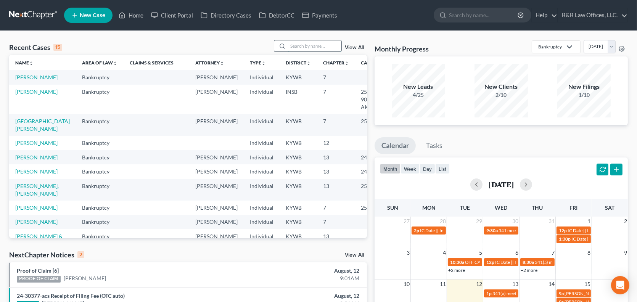
click at [309, 43] on input "search" at bounding box center [314, 45] width 53 height 11
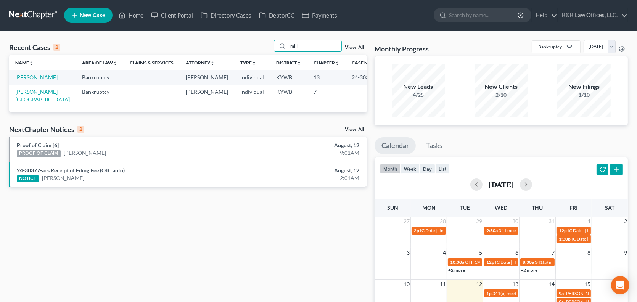
type input "mill"
click at [35, 76] on link "[PERSON_NAME]" at bounding box center [36, 77] width 42 height 6
select select "2"
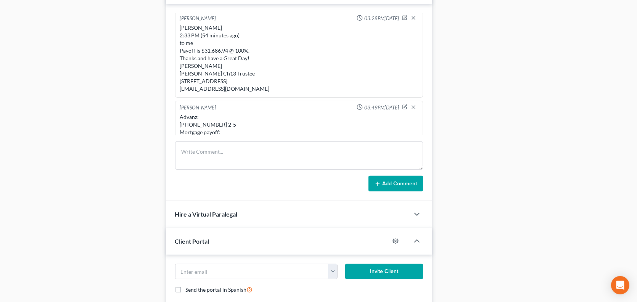
scroll to position [4061, 0]
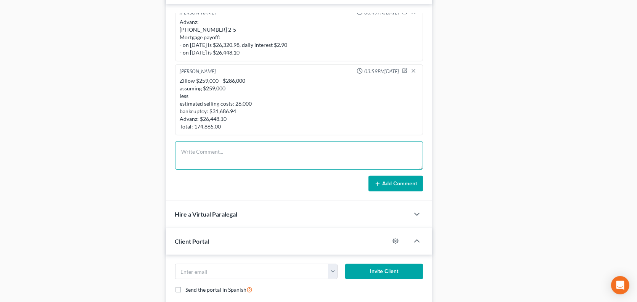
click at [211, 156] on textarea at bounding box center [299, 155] width 248 height 28
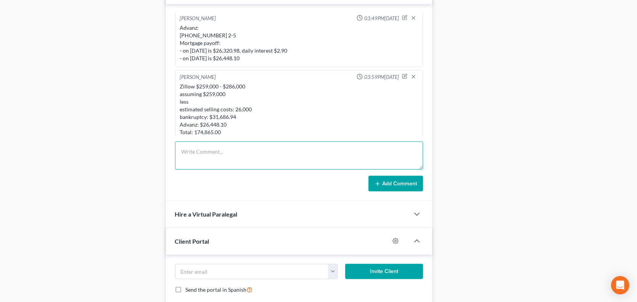
scroll to position [4023, 0]
